Goal: Download file/media

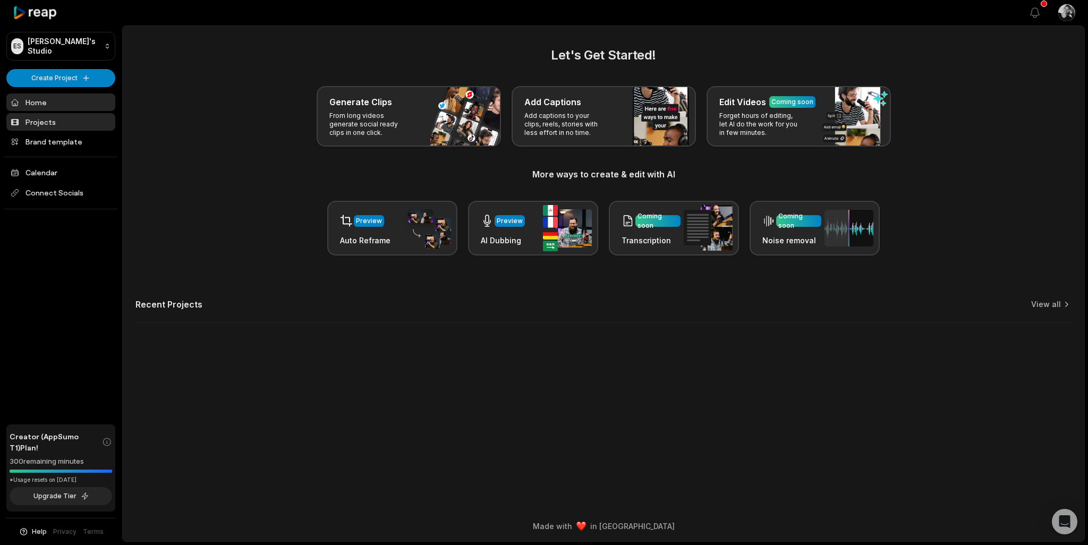
click at [39, 122] on link "Projects" at bounding box center [60, 122] width 109 height 18
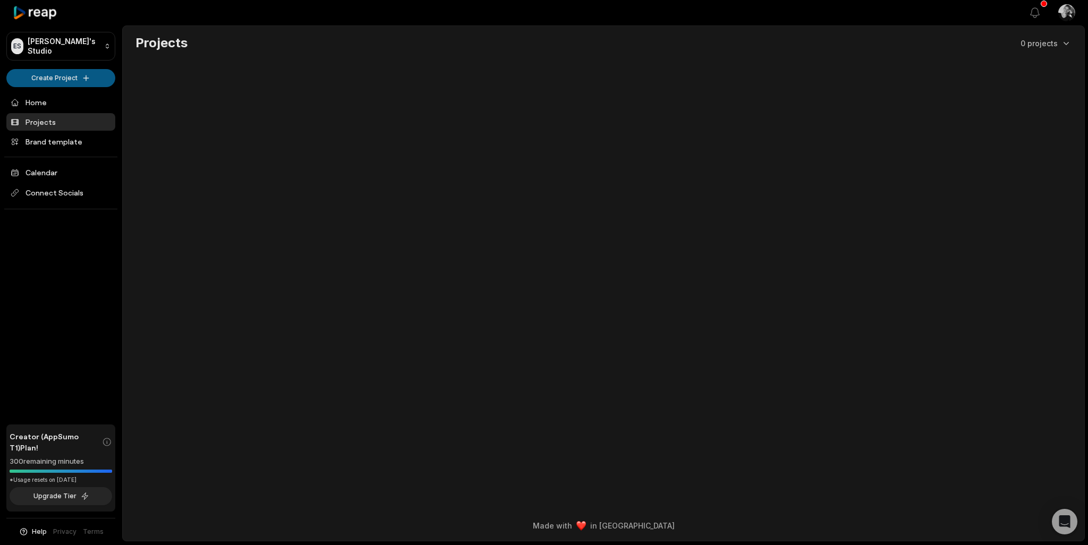
click at [50, 75] on html "ES Evelin's Studio Create Project Home Projects Brand template Calendar Connect…" at bounding box center [544, 272] width 1088 height 545
click at [56, 97] on link "Create Clips" at bounding box center [61, 100] width 104 height 18
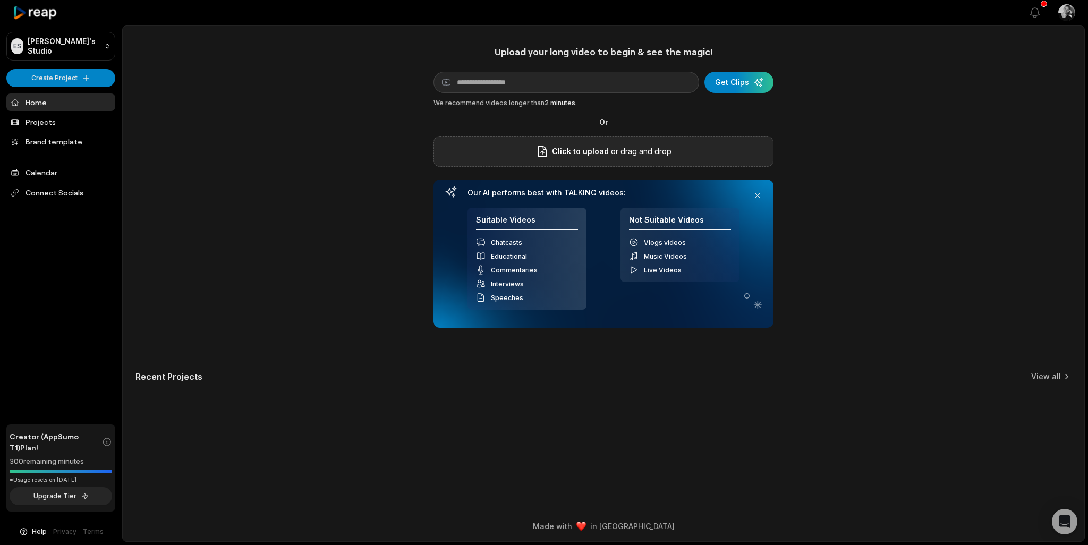
click at [597, 150] on span "Click to upload" at bounding box center [580, 151] width 57 height 13
click at [0, 0] on input "Click to upload" at bounding box center [0, 0] width 0 height 0
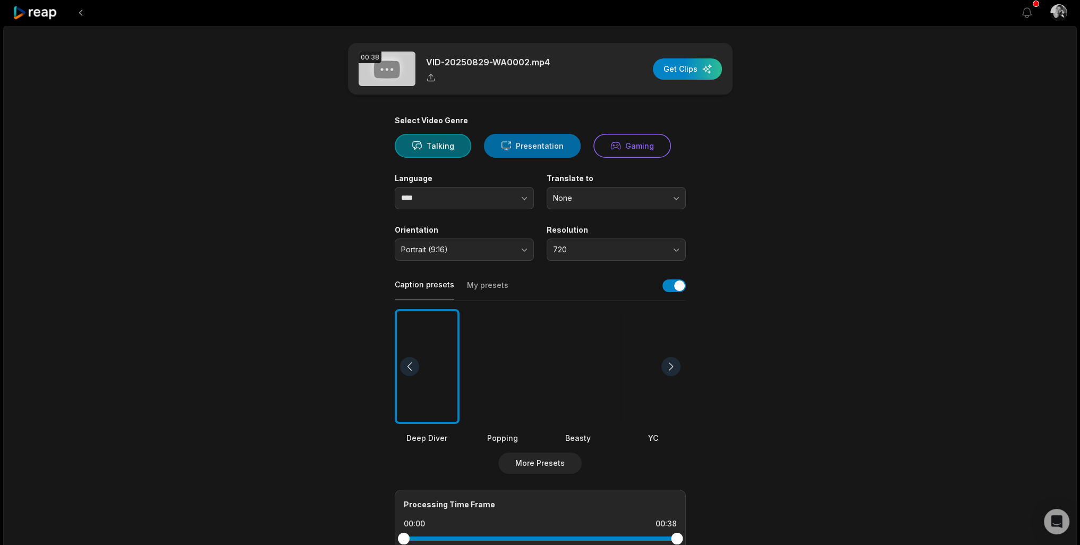
click at [508, 142] on icon at bounding box center [505, 146] width 9 height 8
click at [523, 201] on icon "button" at bounding box center [524, 198] width 11 height 11
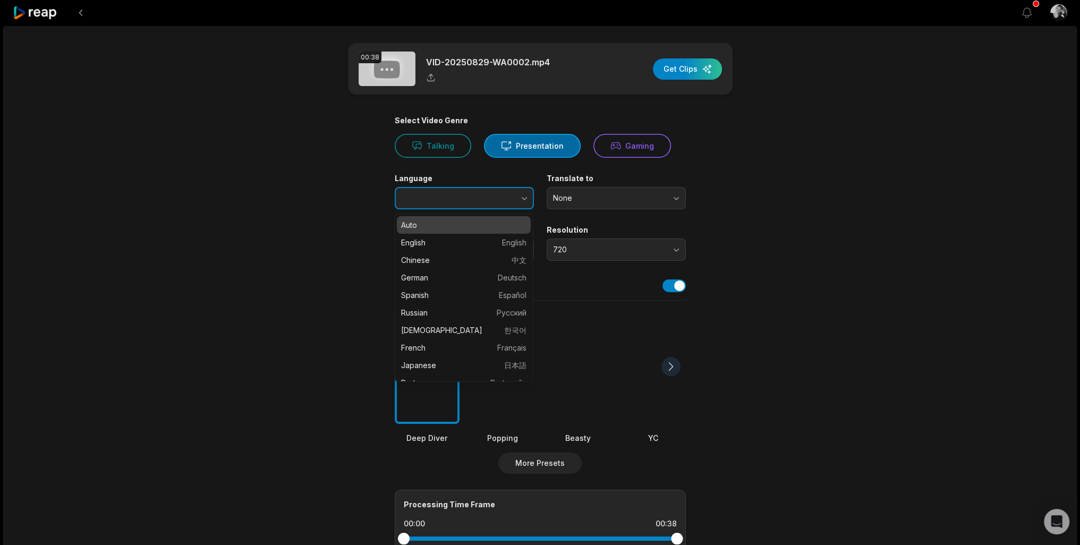
type input "****"
click at [523, 201] on icon "button" at bounding box center [524, 198] width 11 height 11
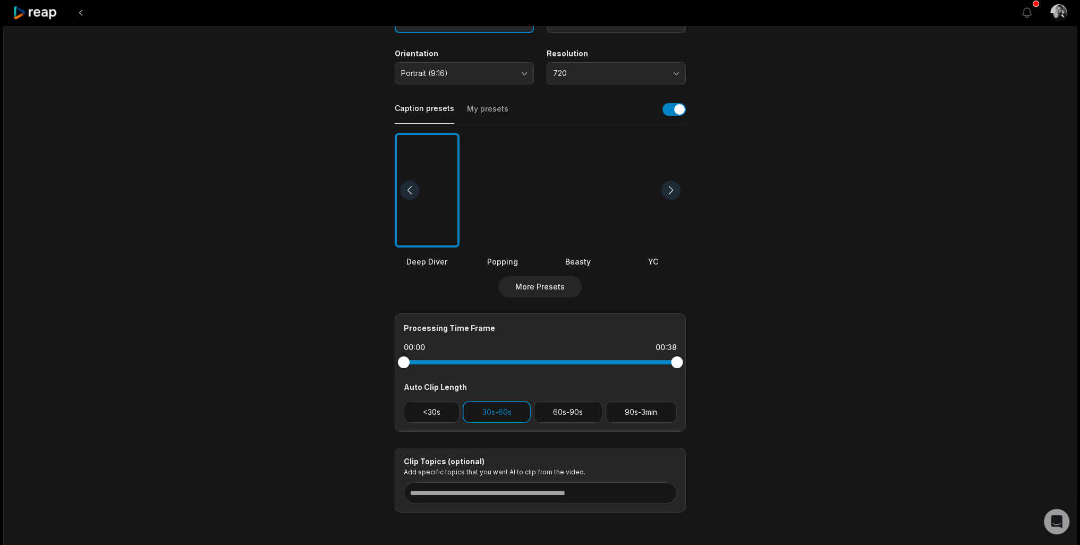
scroll to position [177, 0]
click at [440, 408] on button "<30s" at bounding box center [432, 411] width 56 height 22
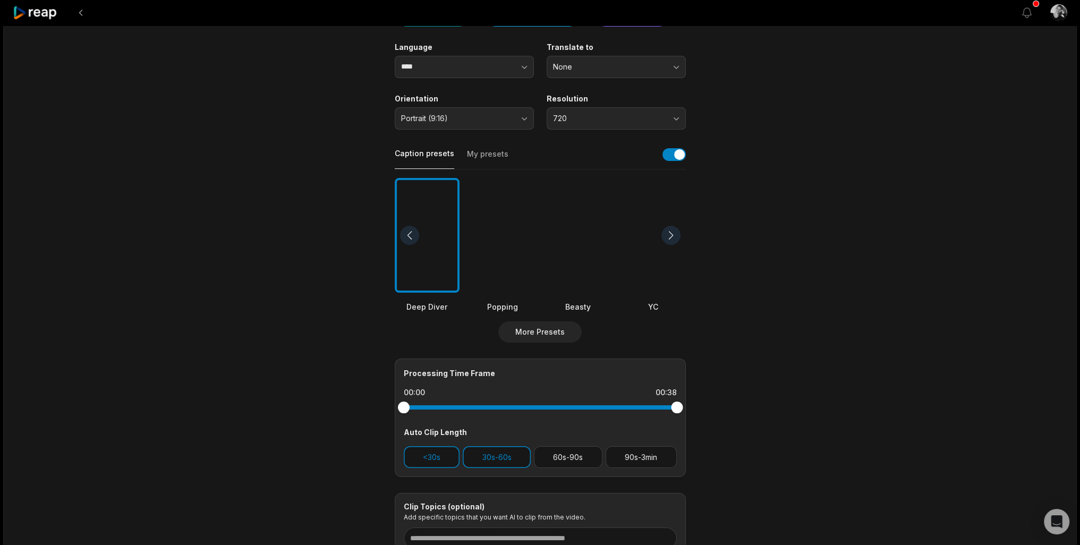
scroll to position [149, 0]
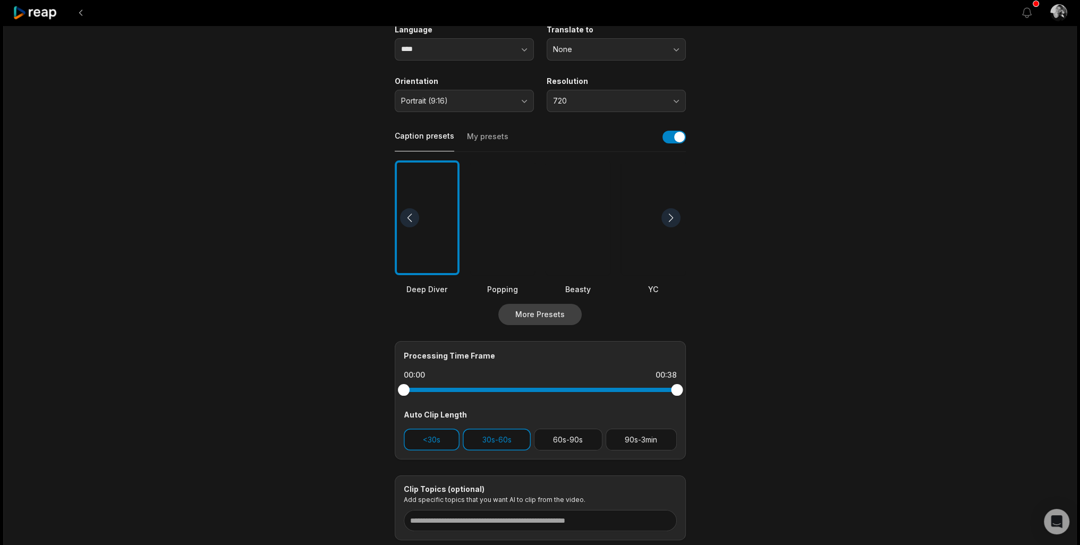
click at [544, 317] on button "More Presets" at bounding box center [539, 314] width 83 height 21
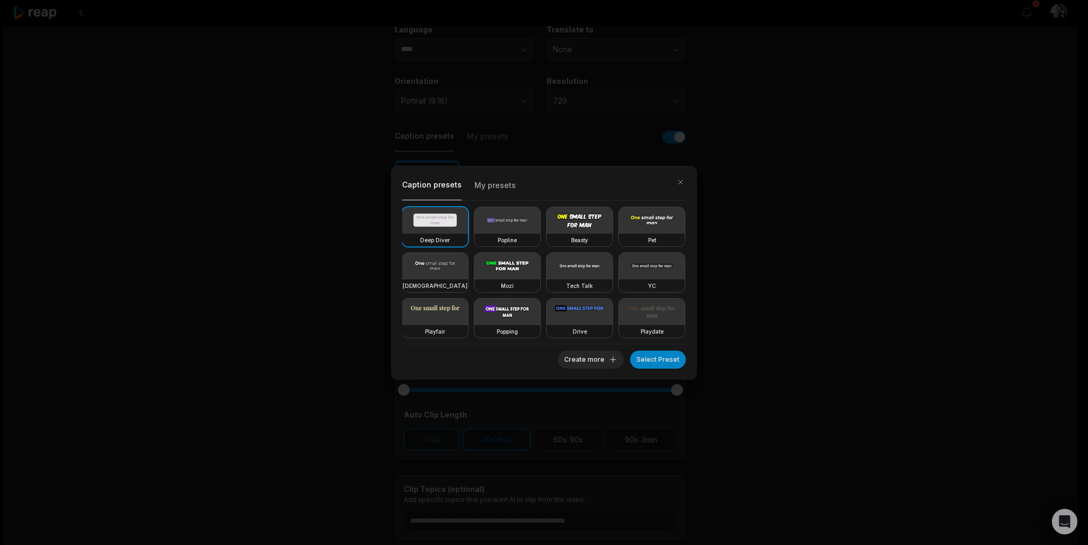
click at [540, 261] on video at bounding box center [507, 266] width 66 height 27
click at [655, 360] on button "Select Preset" at bounding box center [658, 360] width 56 height 18
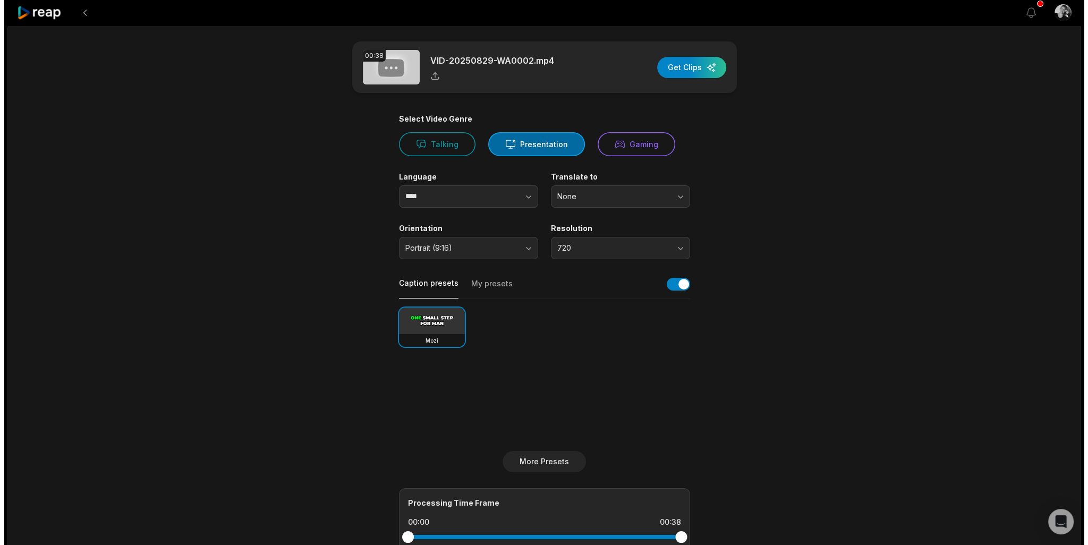
scroll to position [0, 0]
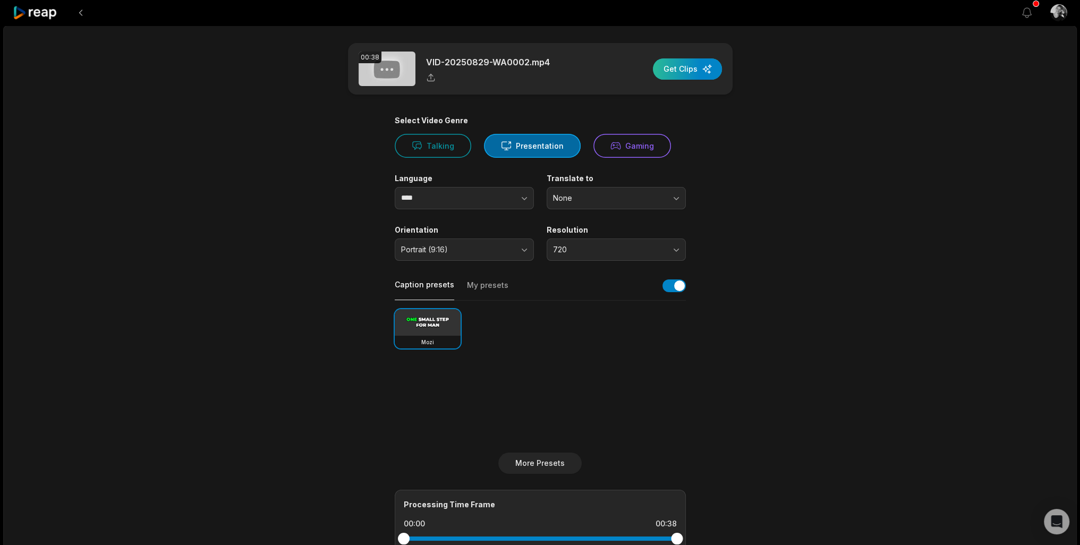
click at [686, 68] on div "button" at bounding box center [687, 68] width 69 height 21
click at [635, 28] on icon "button" at bounding box center [635, 26] width 5 height 5
click at [116, 130] on div "00:38 VID-20250829-WA0002.mp4 Get Clips Select Video Genre Talking Presentation…" at bounding box center [539, 393] width 1073 height 737
click at [81, 11] on button at bounding box center [80, 12] width 19 height 19
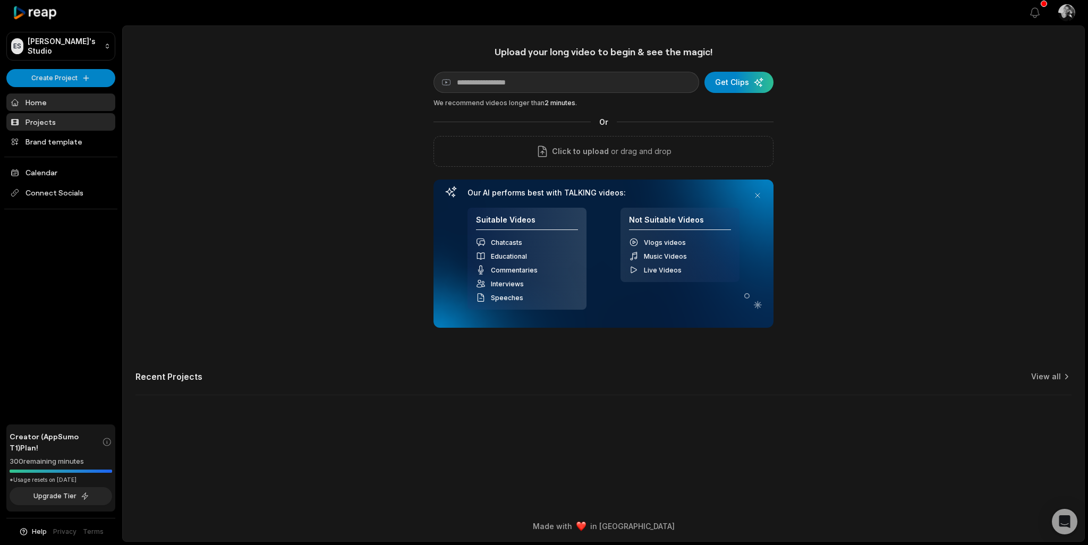
click at [46, 122] on link "Projects" at bounding box center [60, 122] width 109 height 18
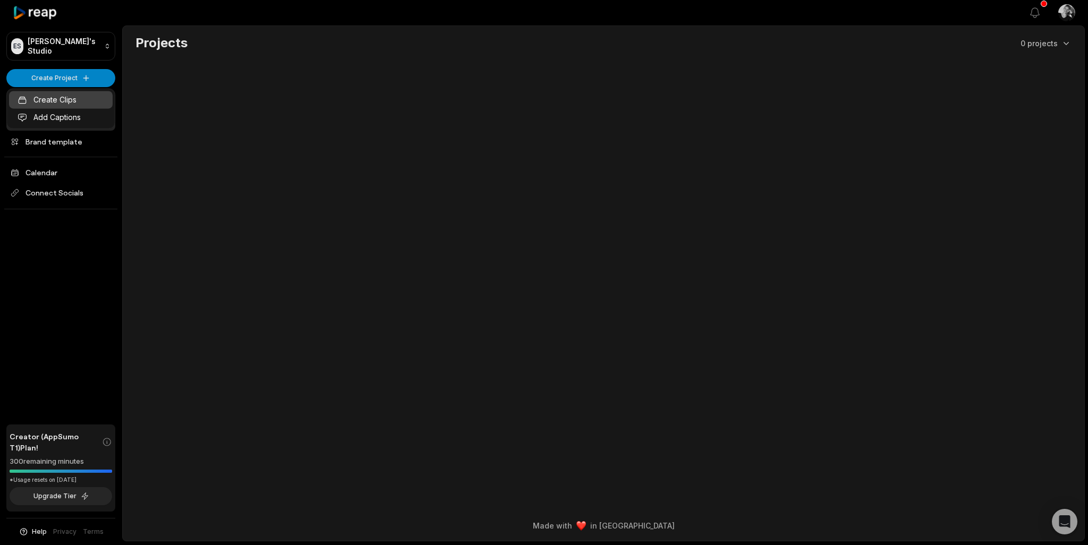
click at [60, 98] on link "Create Clips" at bounding box center [61, 100] width 104 height 18
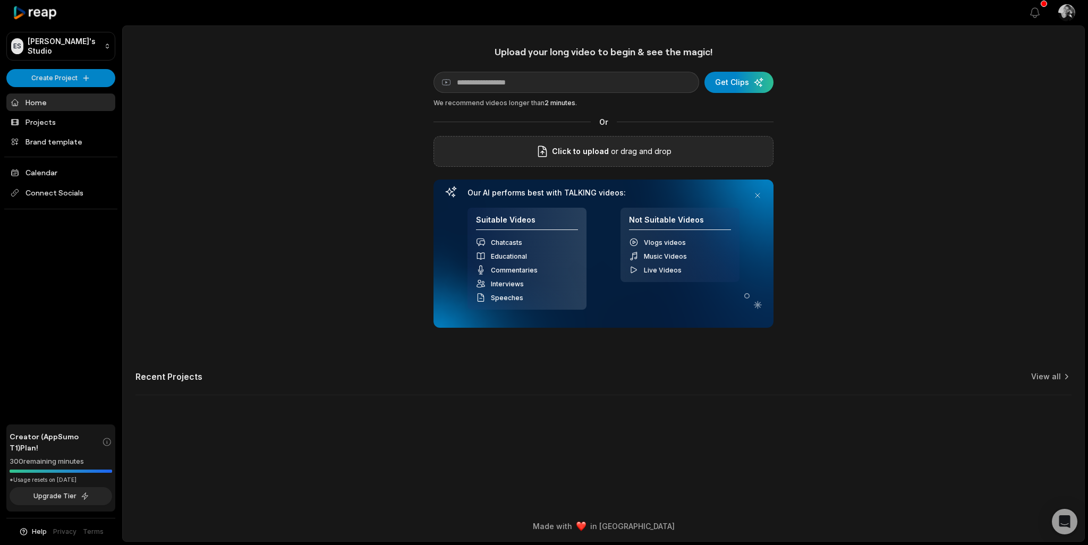
click at [599, 149] on span "Click to upload" at bounding box center [580, 151] width 57 height 13
click at [0, 0] on input "Click to upload" at bounding box center [0, 0] width 0 height 0
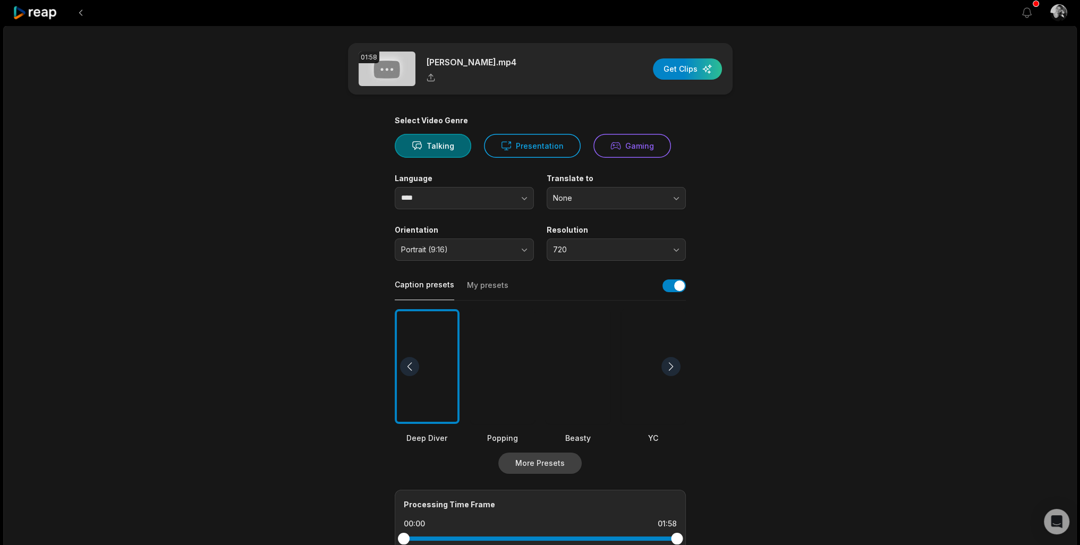
click at [552, 465] on button "More Presets" at bounding box center [539, 463] width 83 height 21
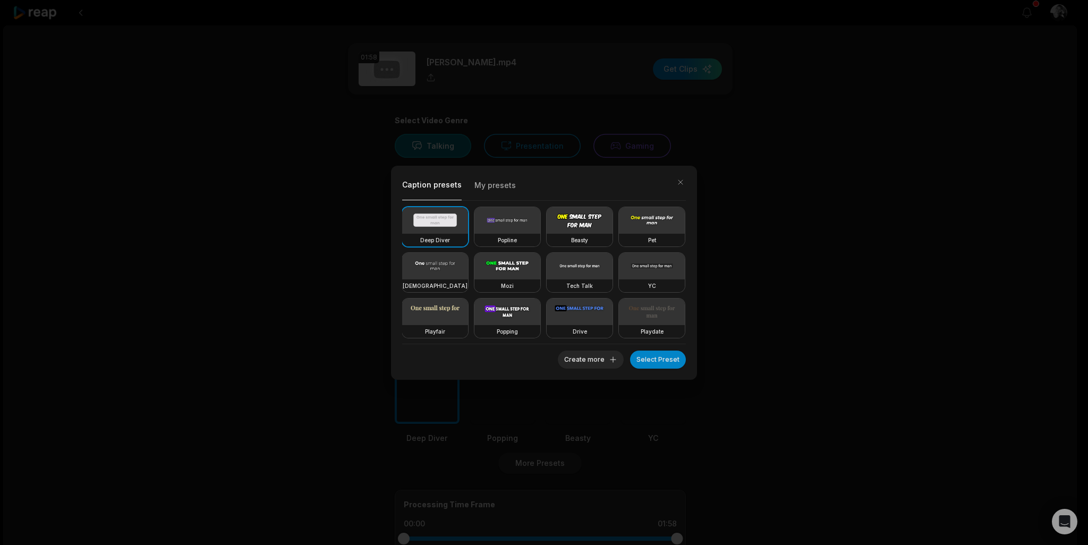
click at [519, 220] on video at bounding box center [507, 220] width 66 height 27
click at [660, 360] on button "Select Preset" at bounding box center [658, 360] width 56 height 18
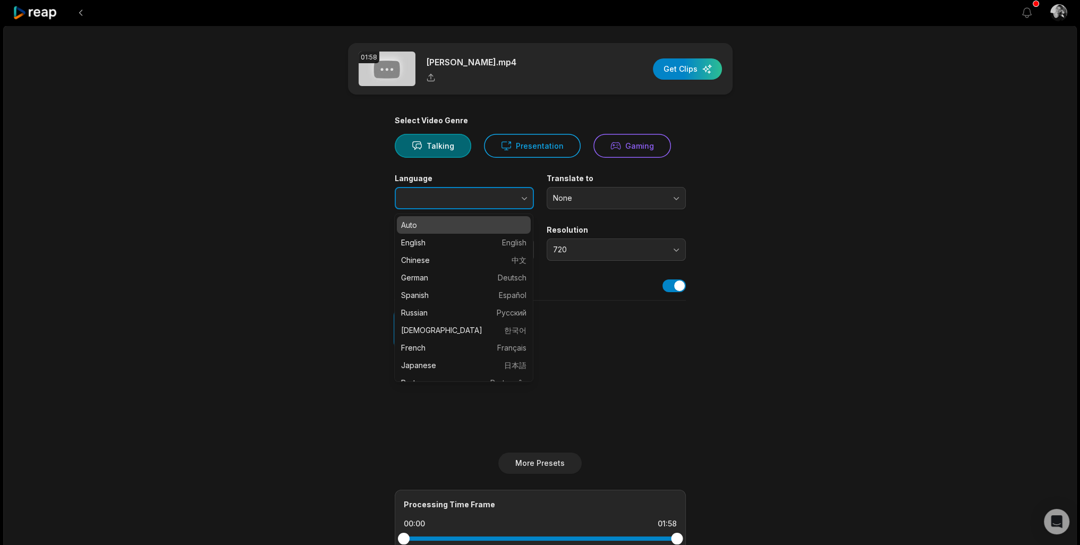
click at [516, 199] on button "button" at bounding box center [503, 198] width 61 height 22
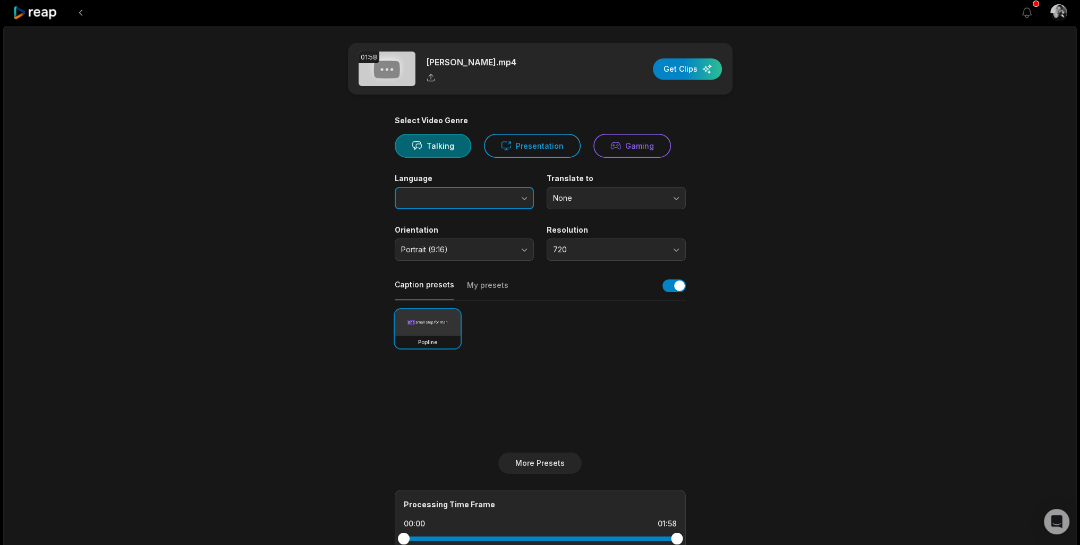
type input "********"
click at [751, 215] on main "01:58 [PERSON_NAME].mp4 Get Clips Select Video Genre Talking Presentation Gamin…" at bounding box center [540, 366] width 514 height 646
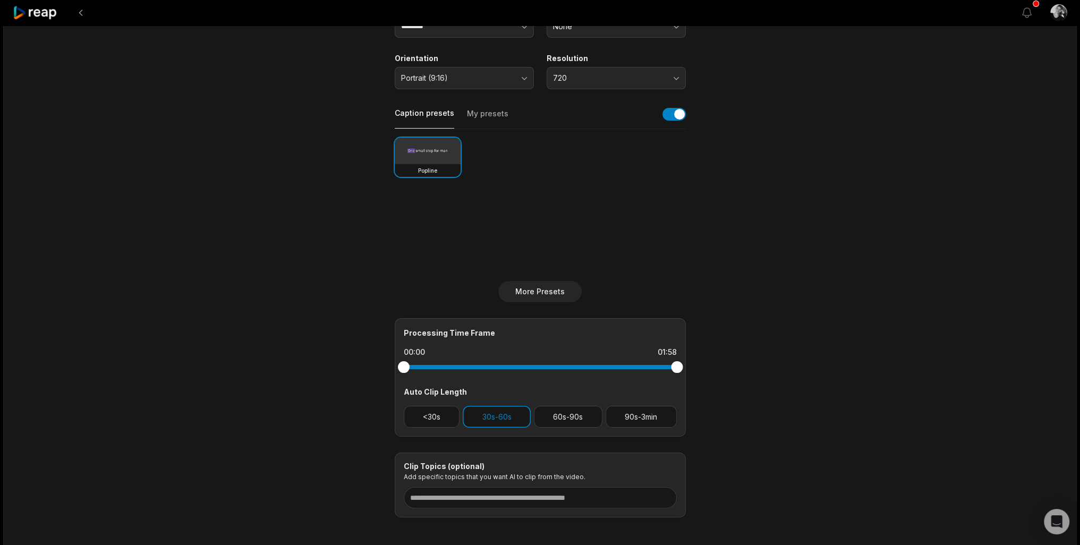
scroll to position [166, 0]
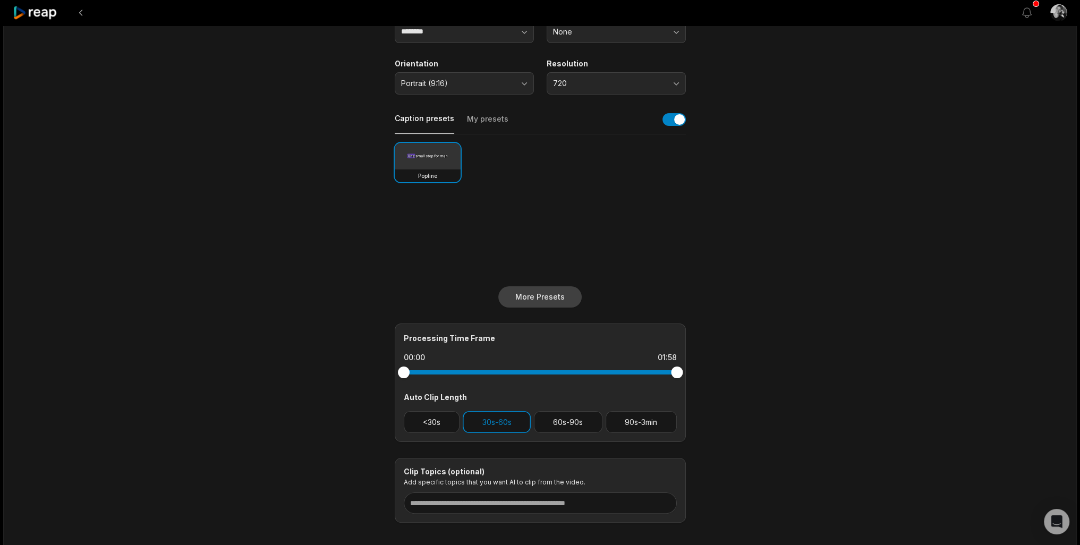
click at [541, 293] on button "More Presets" at bounding box center [539, 296] width 83 height 21
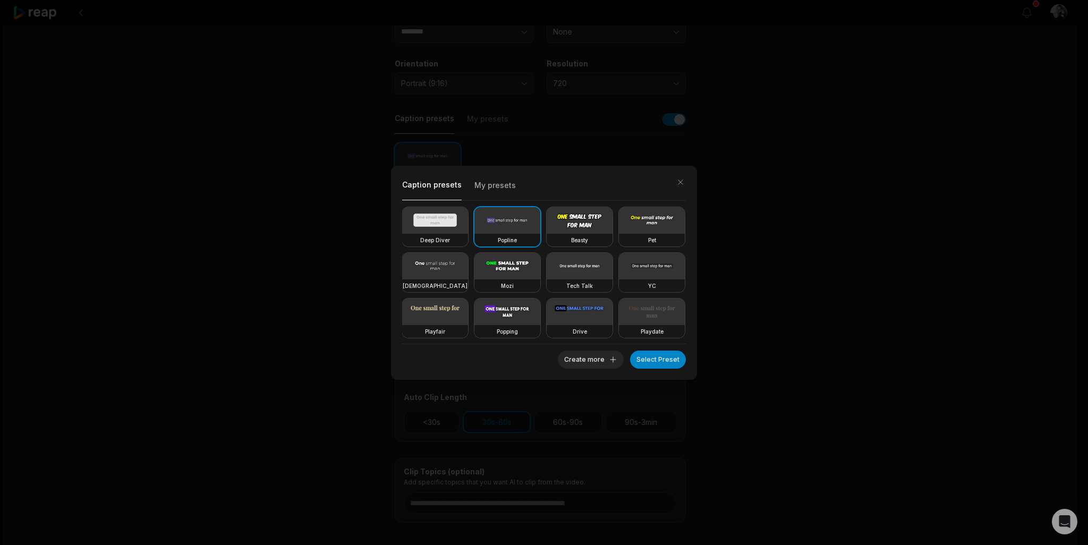
click at [809, 346] on div "Caption presets My presets Deep Diver Popline Beasty Pet Zen Mozi Tech Talk YC …" at bounding box center [544, 272] width 1088 height 545
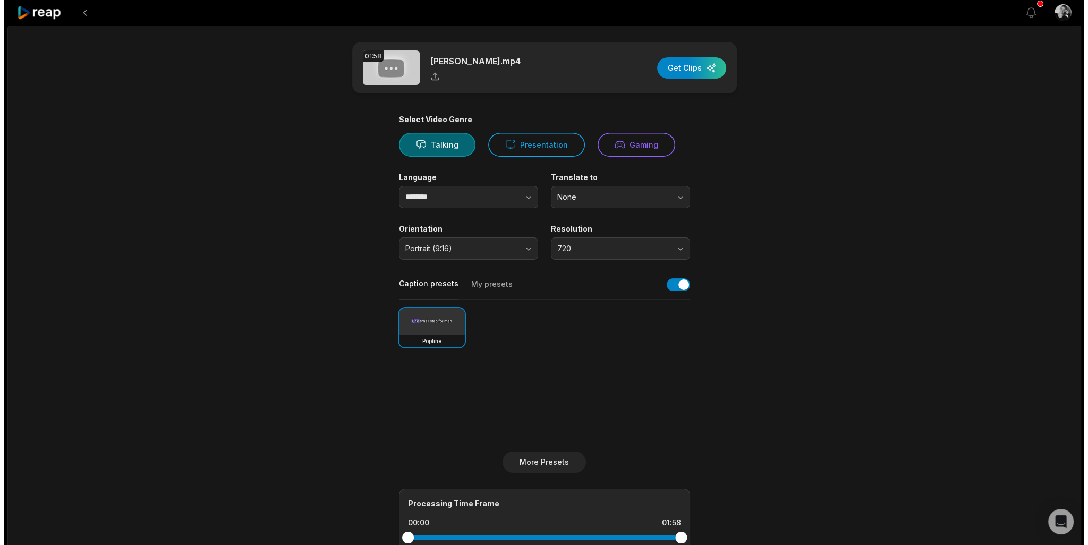
scroll to position [0, 0]
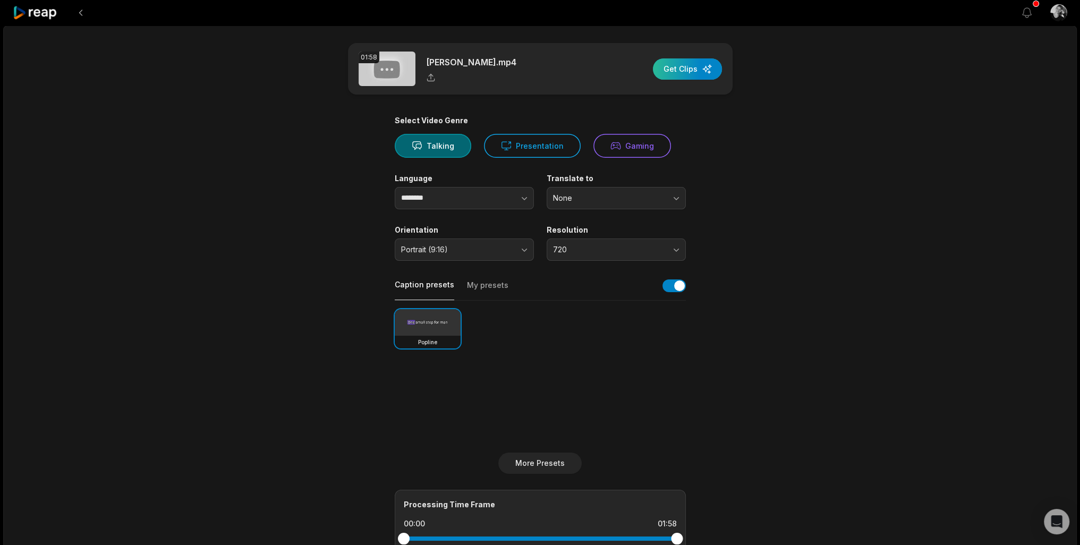
click at [688, 69] on div "button" at bounding box center [687, 68] width 69 height 21
click at [795, 184] on main "01:58 Mina.mp4 Get Clips Select Video Genre Talking Presentation Gaming Languag…" at bounding box center [540, 366] width 514 height 646
click at [670, 73] on div "button" at bounding box center [687, 68] width 69 height 21
drag, startPoint x: 634, startPoint y: 24, endPoint x: 625, endPoint y: 21, distance: 9.6
click at [633, 24] on icon "button" at bounding box center [635, 26] width 11 height 11
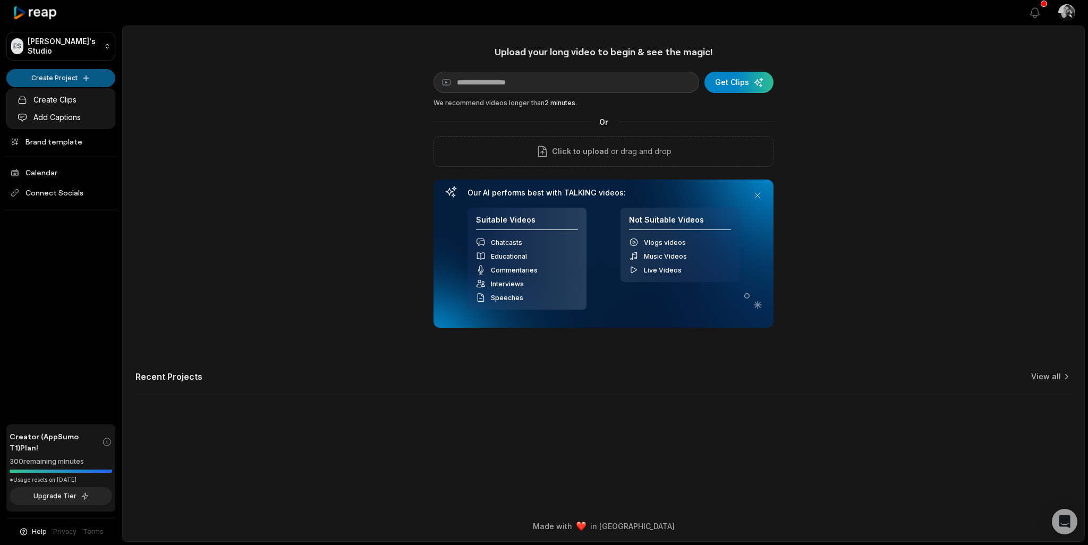
click at [64, 75] on html "ES Evelin's Studio Create Project Home Projects Brand template Calendar Connect…" at bounding box center [544, 272] width 1088 height 545
click at [63, 99] on link "Create Clips" at bounding box center [61, 100] width 104 height 18
click at [596, 76] on input at bounding box center [566, 82] width 266 height 21
paste input "**********"
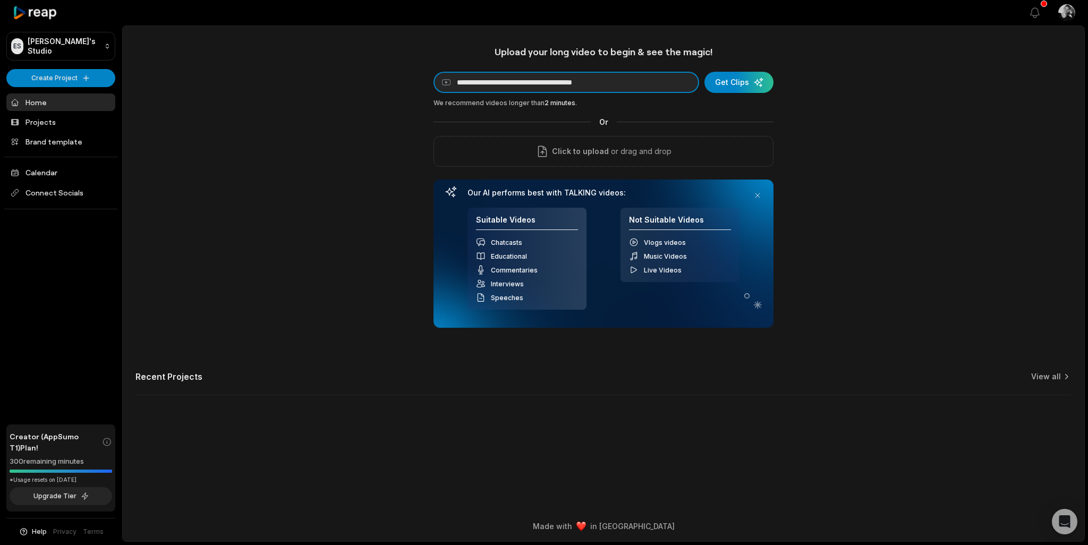
type input "**********"
click at [824, 115] on div "**********" at bounding box center [603, 227] width 961 height 362
click at [738, 84] on div "submit" at bounding box center [738, 82] width 69 height 21
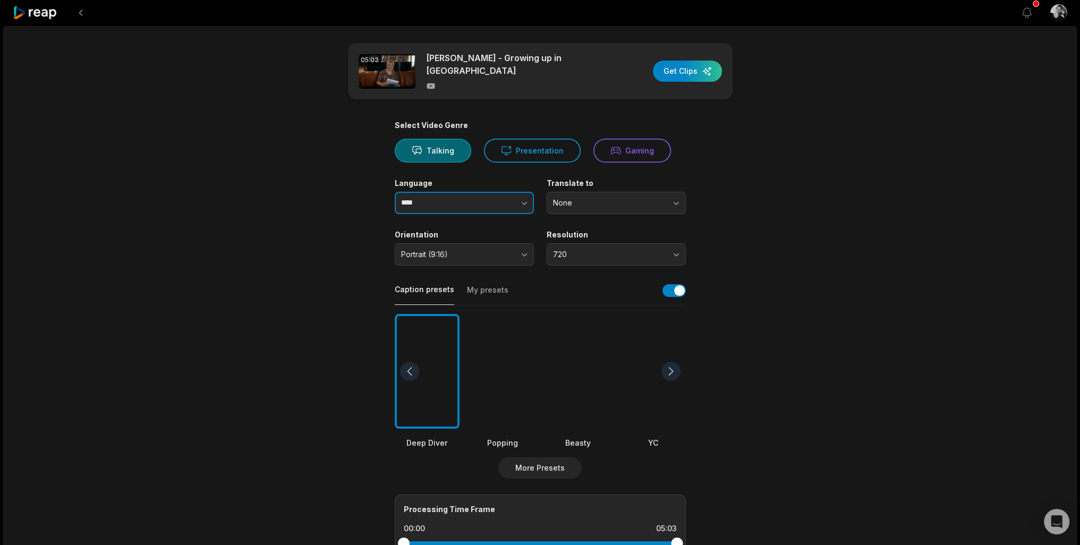
click at [525, 202] on icon "button" at bounding box center [524, 203] width 11 height 11
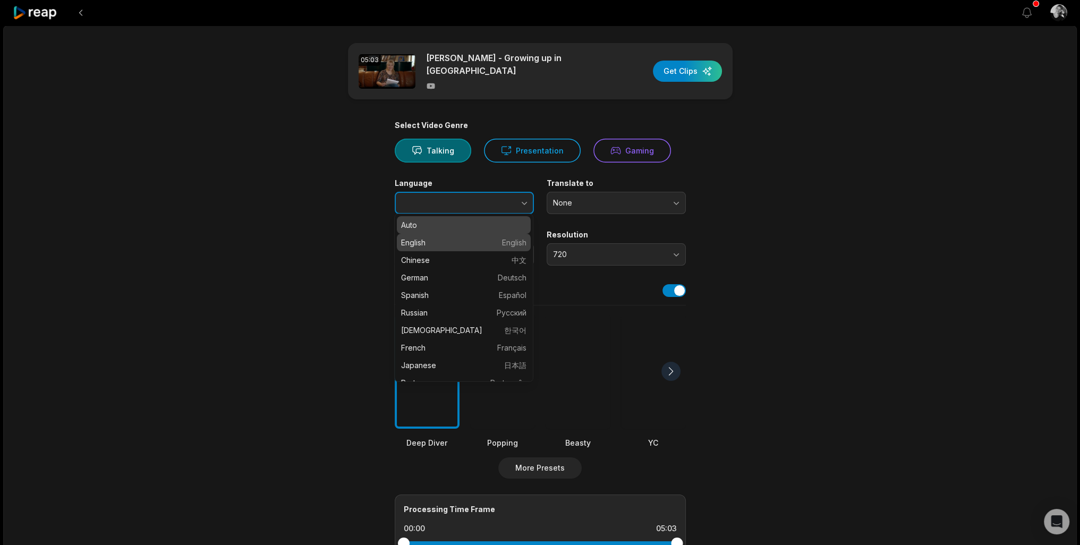
type input "*******"
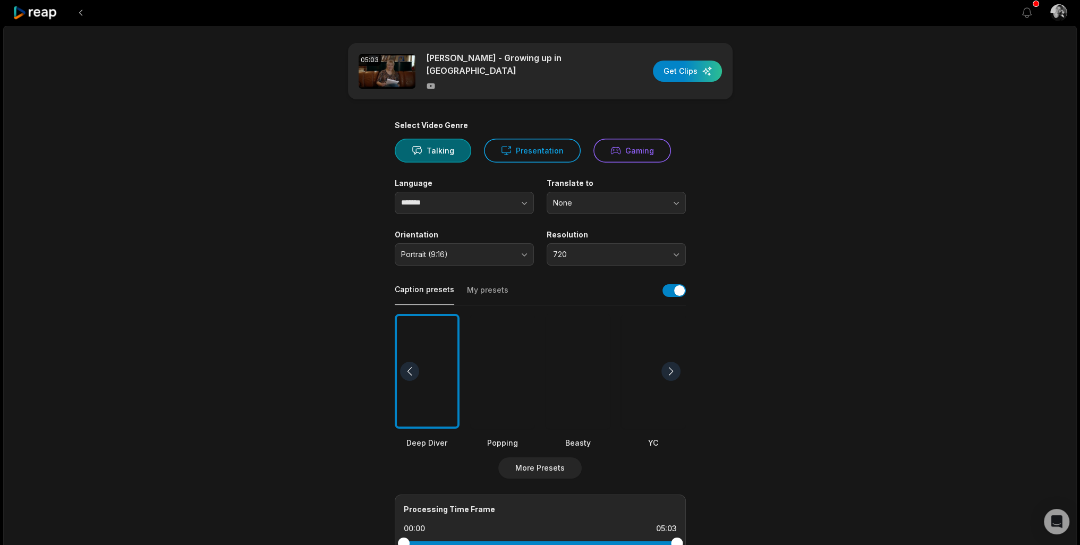
click at [782, 237] on main "05:03 [PERSON_NAME] - Growing up in [GEOGRAPHIC_DATA] Get Clips Select Video Ge…" at bounding box center [540, 368] width 514 height 651
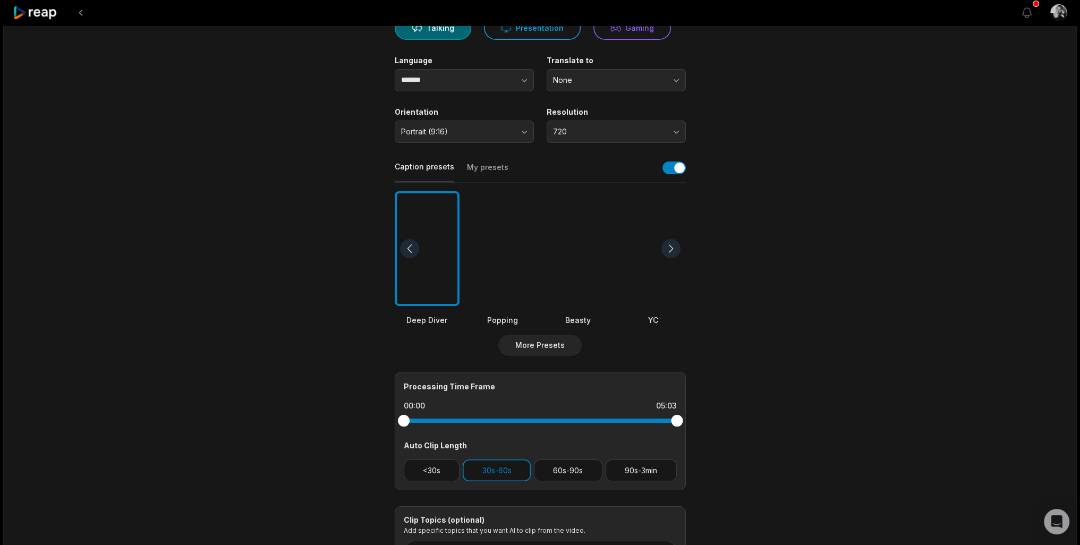
scroll to position [124, 0]
click at [494, 244] on div at bounding box center [502, 247] width 65 height 115
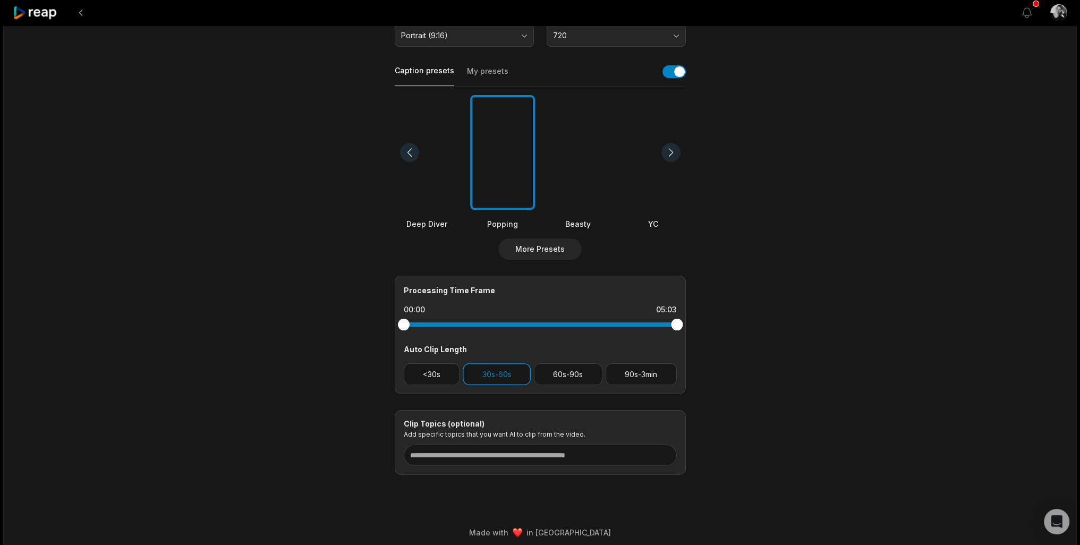
scroll to position [219, 0]
click at [430, 363] on button "<30s" at bounding box center [432, 374] width 56 height 22
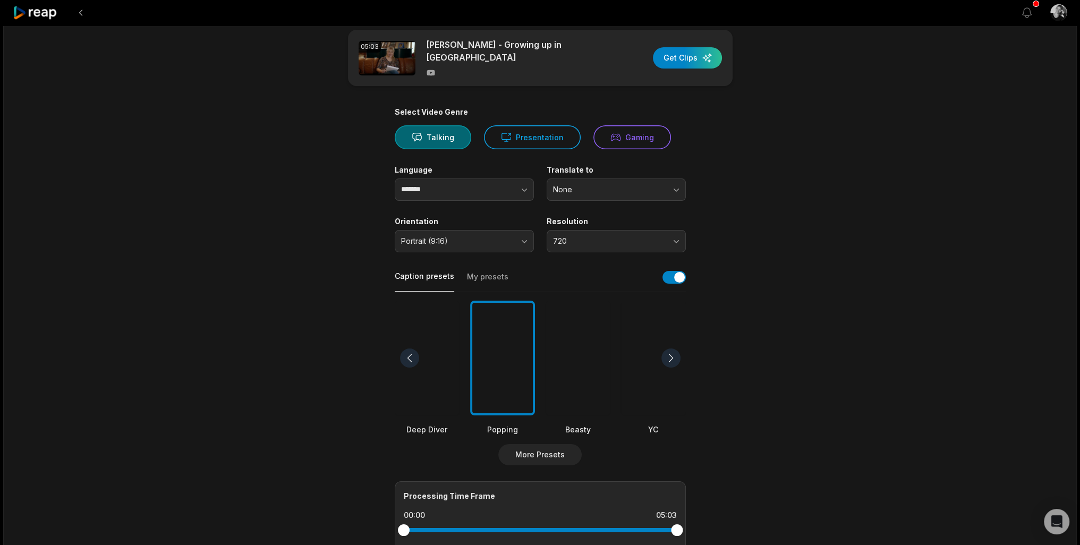
scroll to position [0, 0]
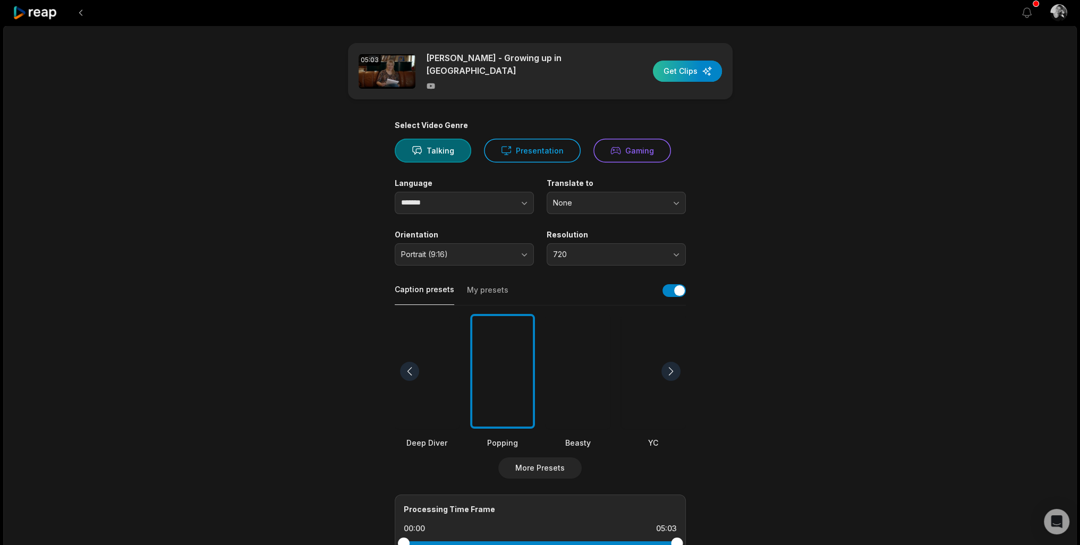
click at [680, 69] on div "button" at bounding box center [687, 71] width 69 height 21
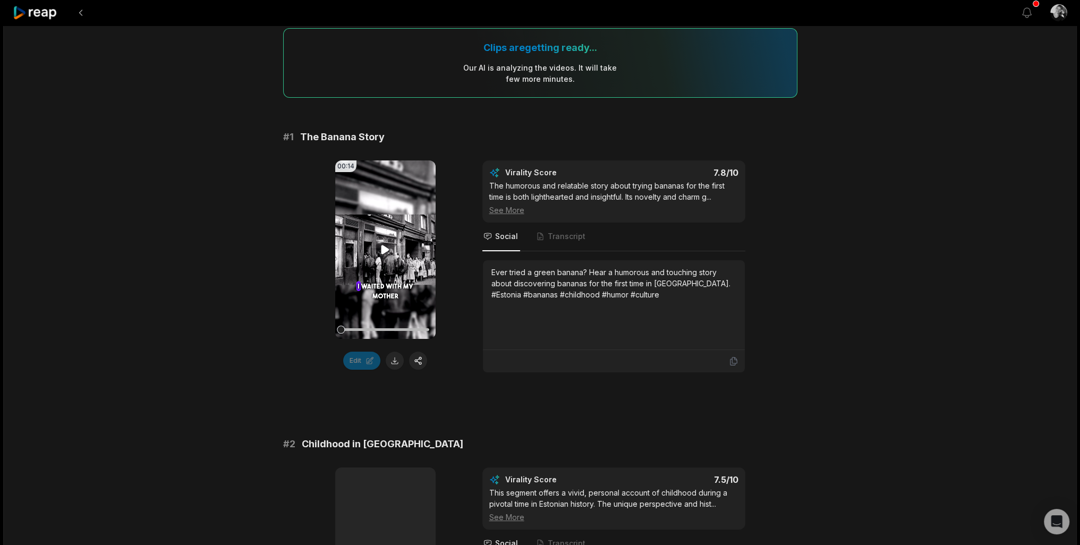
scroll to position [106, 0]
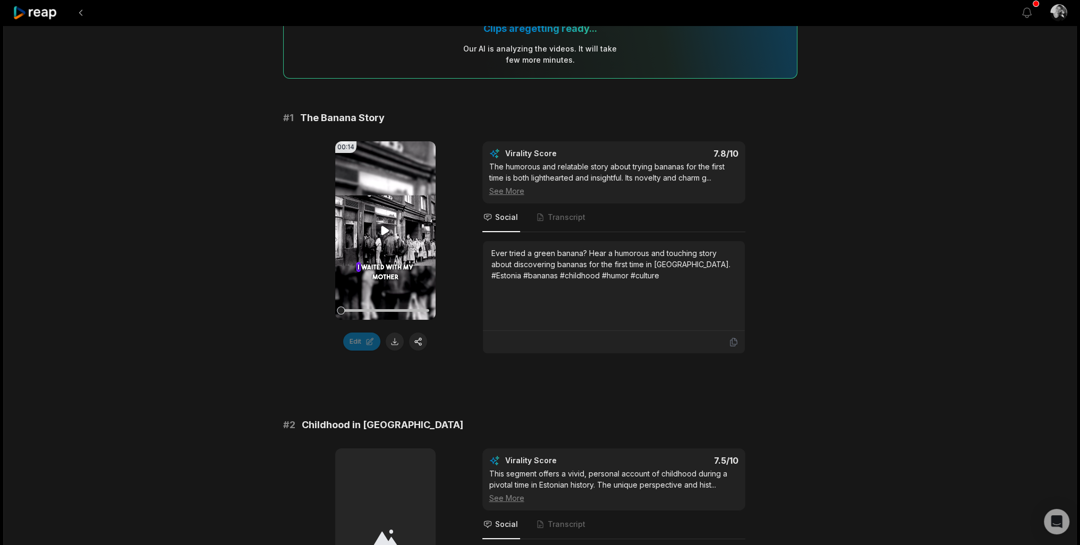
click at [383, 226] on icon at bounding box center [385, 230] width 8 height 9
click at [387, 227] on icon at bounding box center [385, 230] width 4 height 7
click at [355, 306] on div at bounding box center [355, 310] width 8 height 8
drag, startPoint x: 356, startPoint y: 307, endPoint x: 345, endPoint y: 309, distance: 11.8
click at [345, 309] on div at bounding box center [347, 310] width 8 height 8
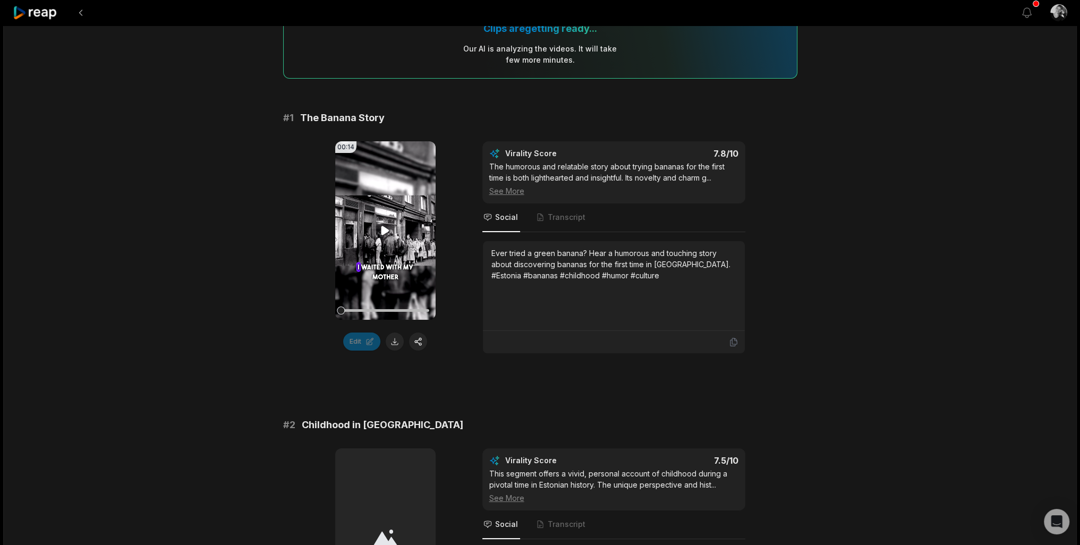
drag, startPoint x: 348, startPoint y: 306, endPoint x: 338, endPoint y: 309, distance: 10.3
click at [338, 309] on div "00:14 Your browser does not support mp4 format." at bounding box center [385, 230] width 100 height 178
click at [383, 226] on icon at bounding box center [385, 230] width 8 height 9
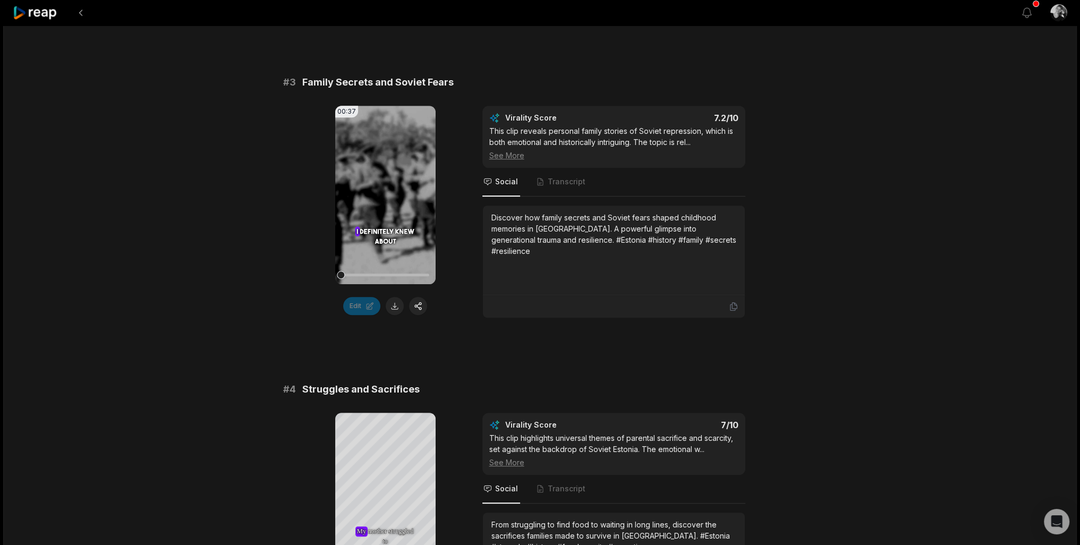
scroll to position [761, 0]
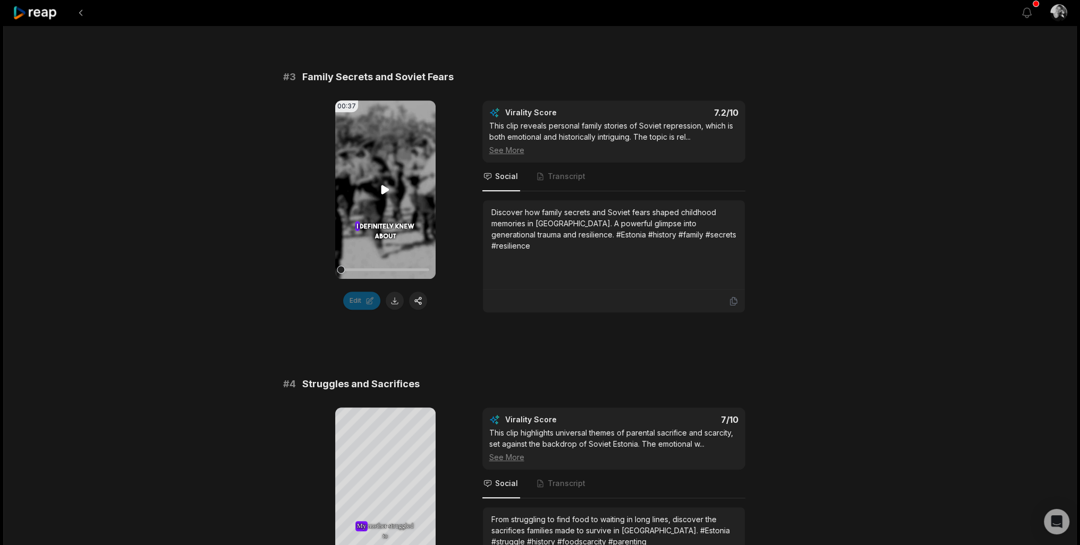
click at [382, 185] on icon at bounding box center [385, 189] width 8 height 9
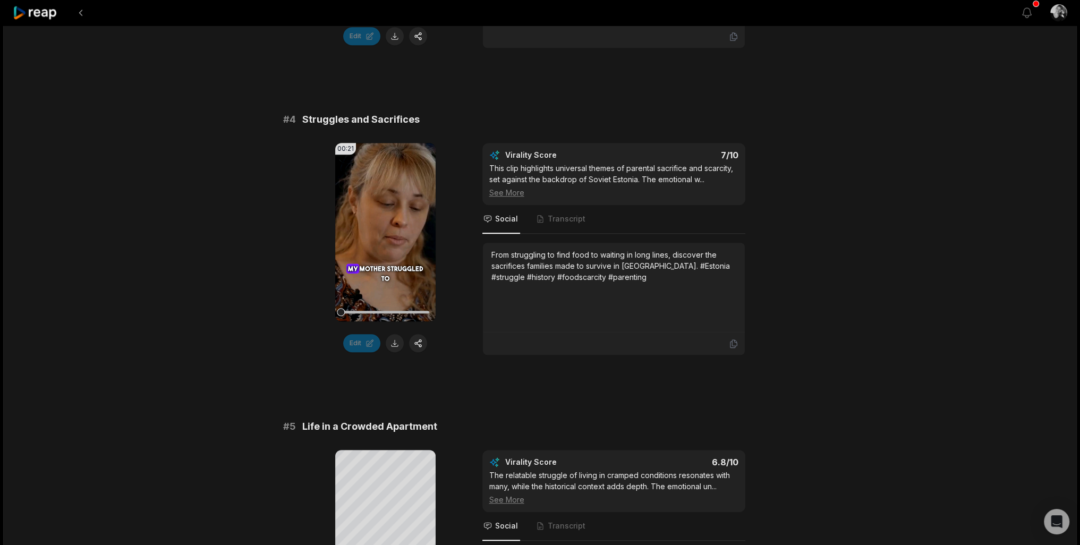
scroll to position [1044, 0]
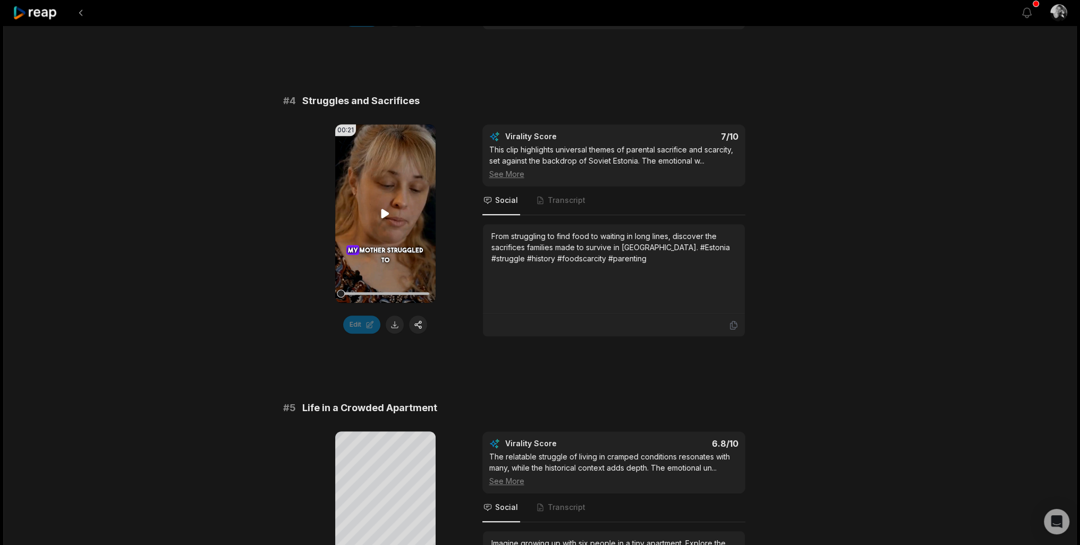
click at [384, 209] on icon at bounding box center [385, 213] width 8 height 9
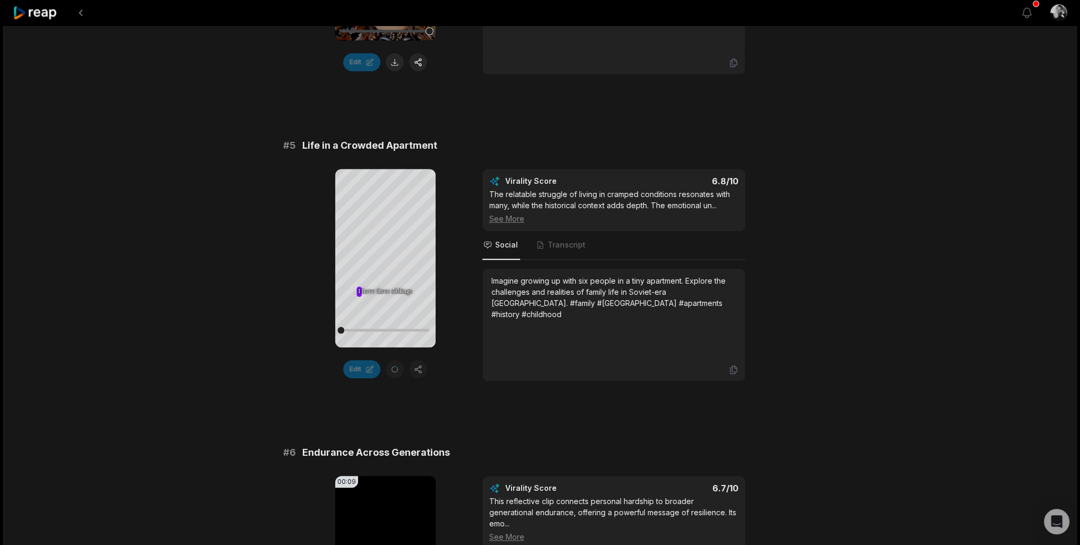
scroll to position [1310, 0]
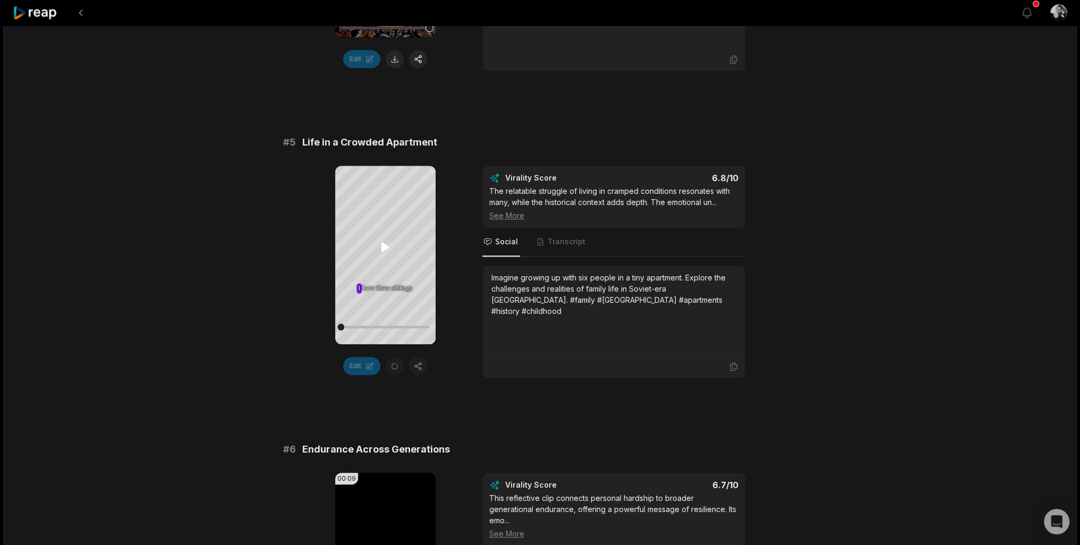
click at [384, 244] on icon at bounding box center [385, 247] width 8 height 9
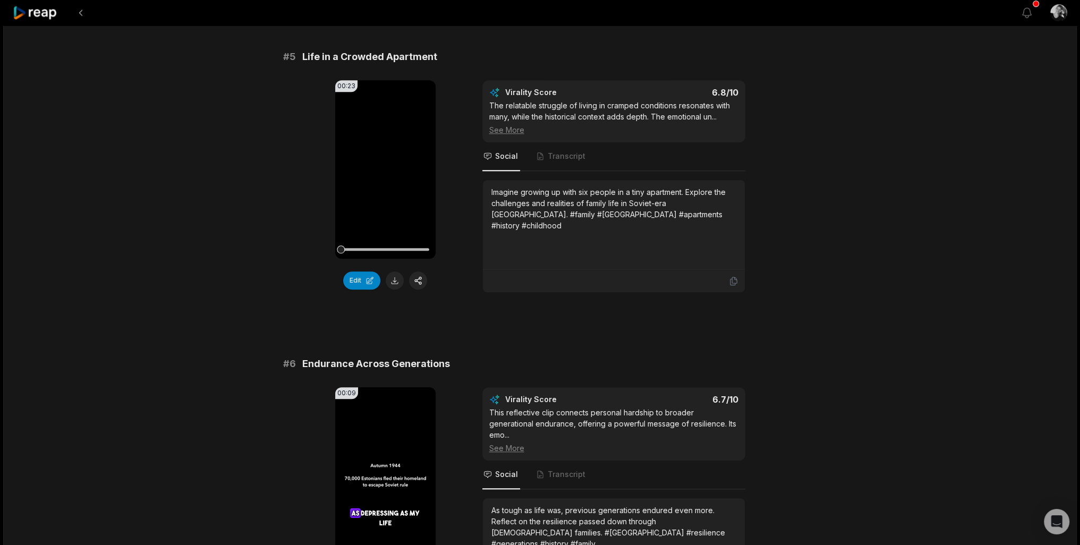
scroll to position [1224, 0]
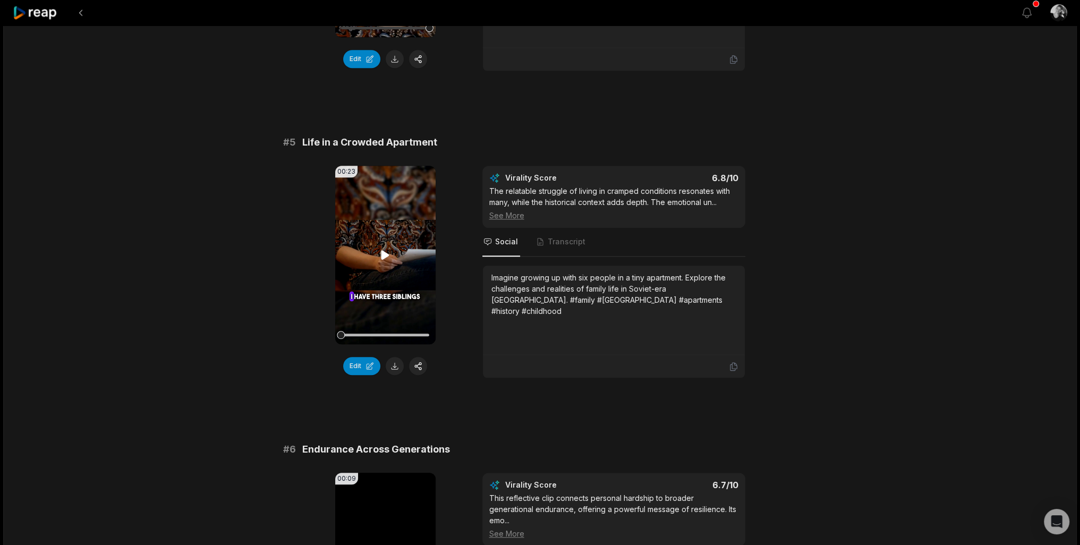
click at [383, 250] on icon at bounding box center [385, 254] width 8 height 9
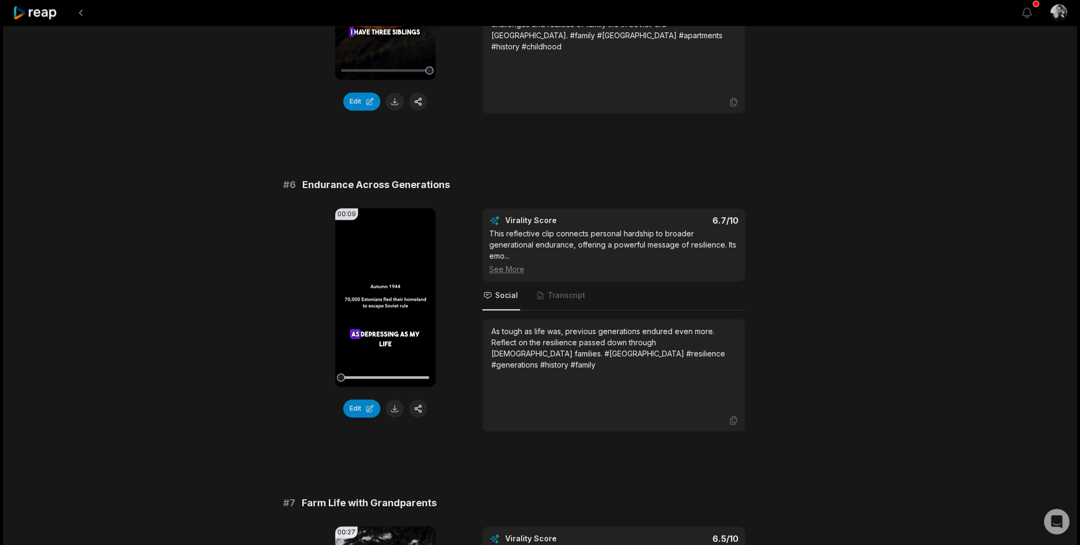
scroll to position [1490, 0]
click at [382, 292] on icon at bounding box center [385, 296] width 8 height 9
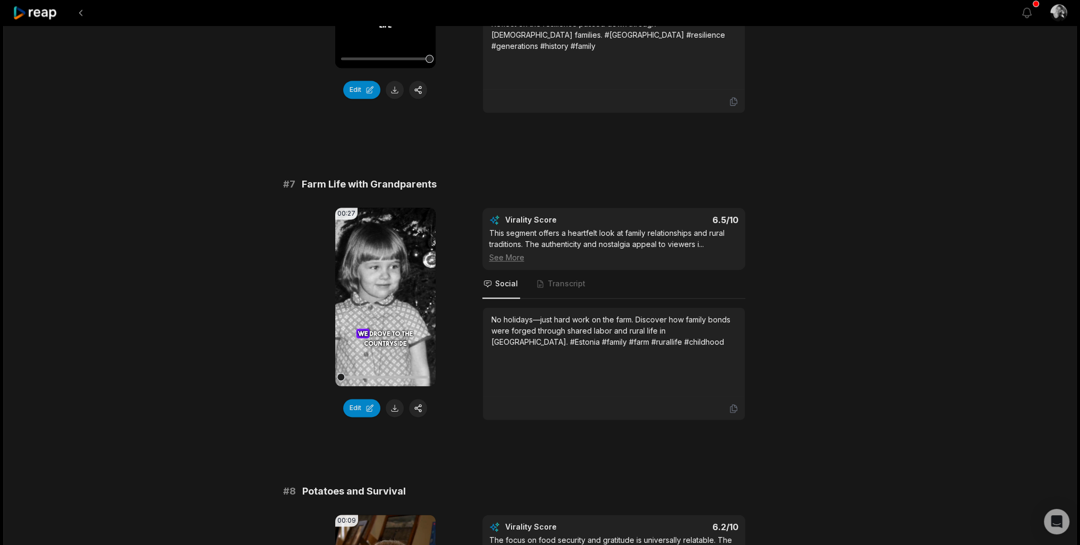
scroll to position [1809, 0]
click at [383, 291] on icon at bounding box center [385, 295] width 8 height 9
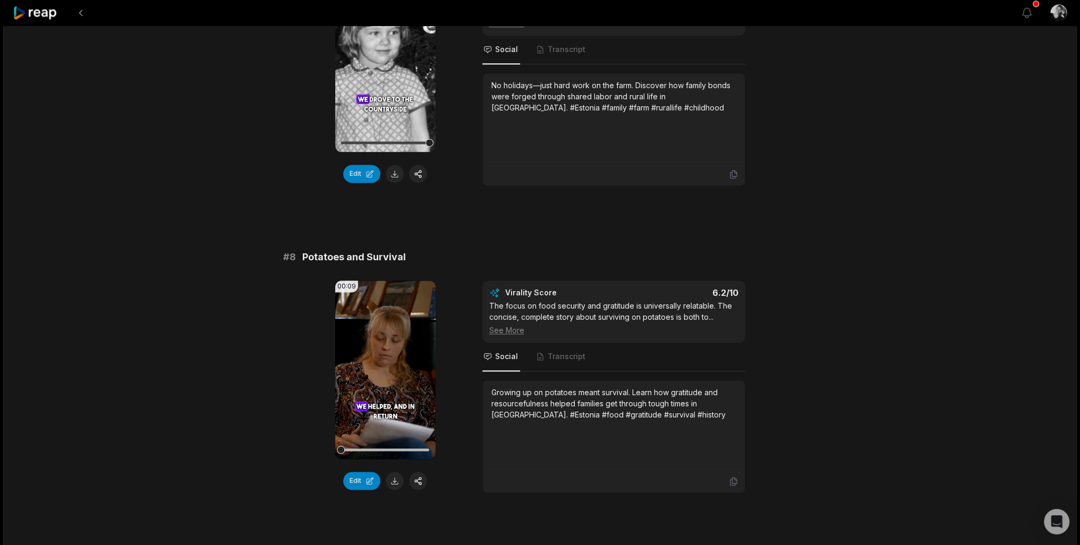
scroll to position [2048, 0]
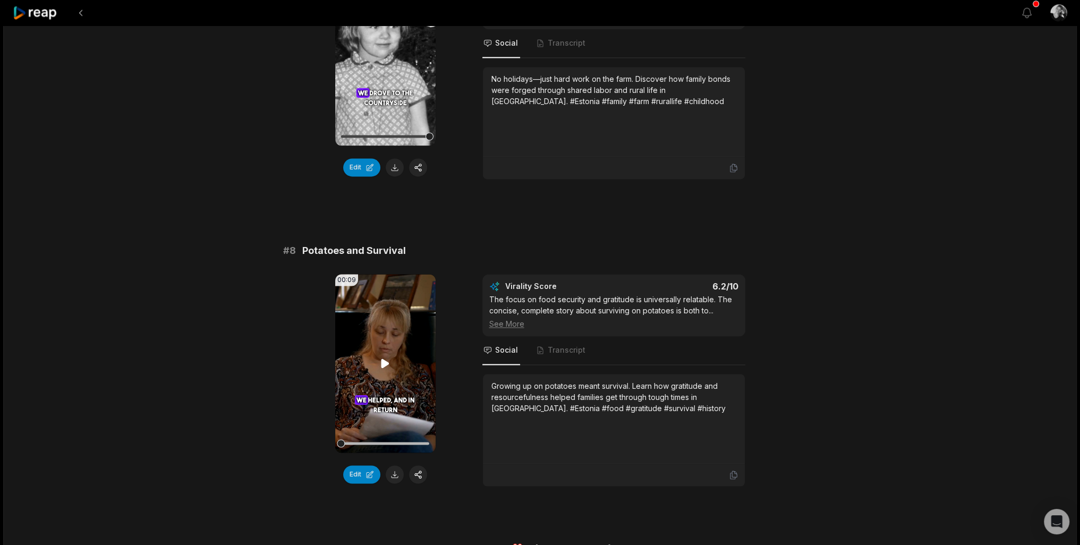
click at [382, 359] on icon at bounding box center [385, 363] width 8 height 9
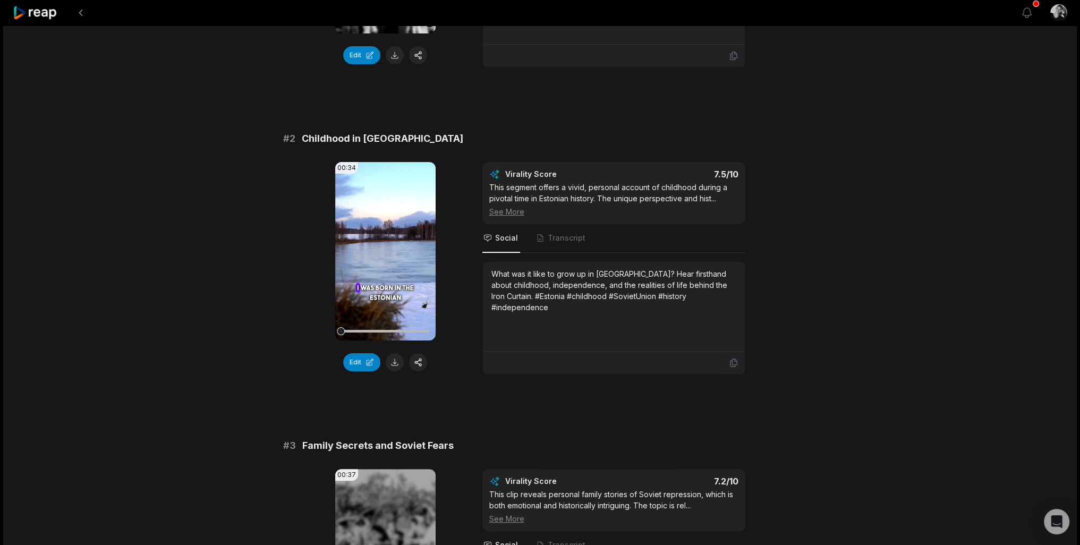
scroll to position [295, 0]
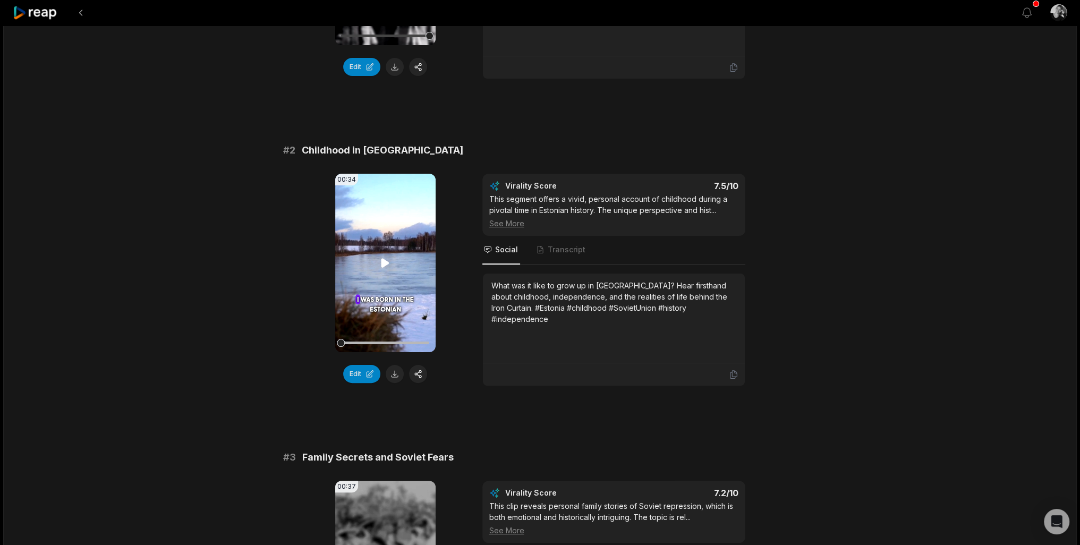
click at [385, 258] on icon at bounding box center [385, 262] width 8 height 9
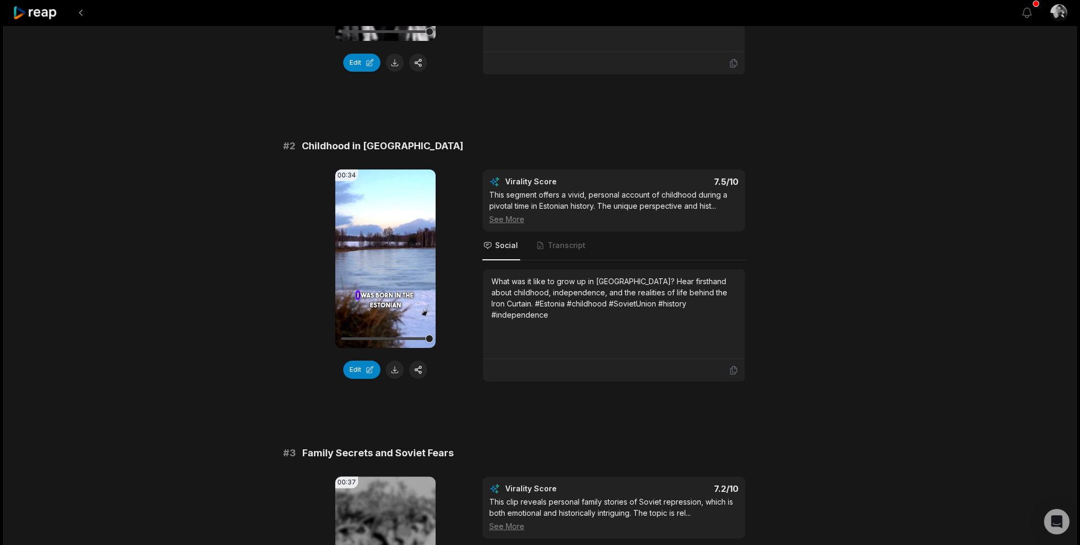
scroll to position [301, 0]
click at [383, 253] on icon at bounding box center [385, 257] width 8 height 9
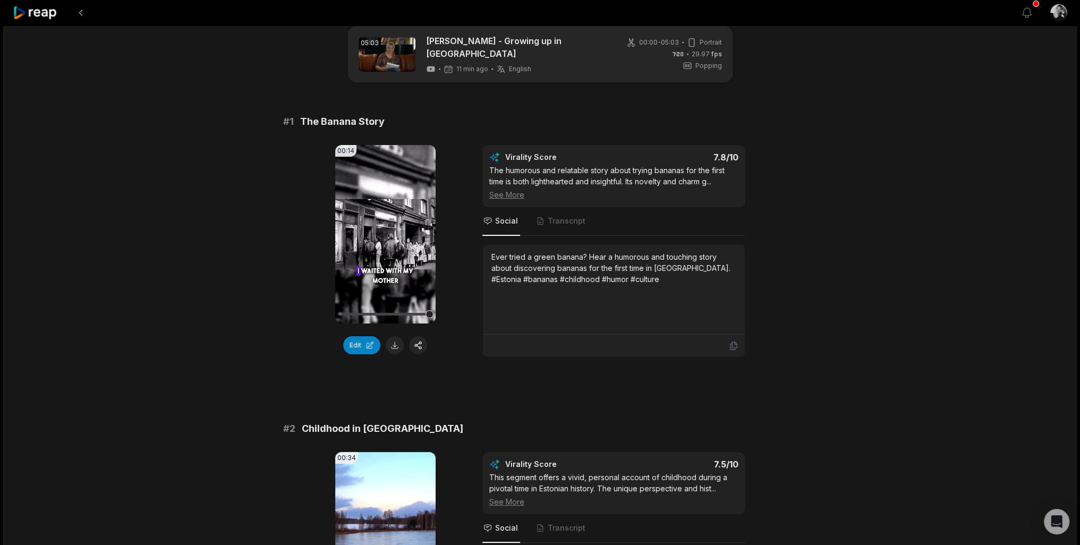
scroll to position [0, 0]
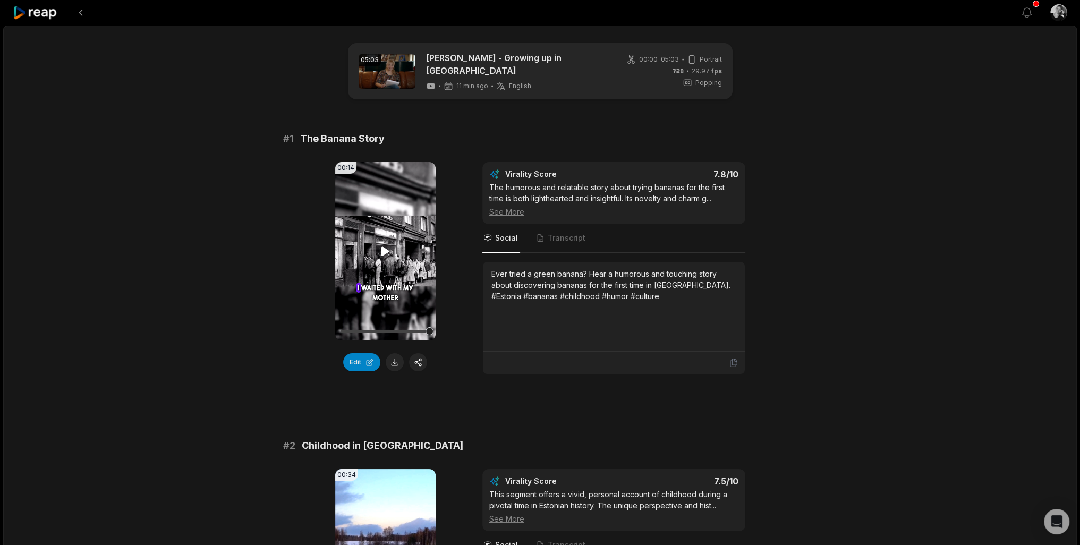
click at [385, 245] on icon at bounding box center [385, 251] width 13 height 13
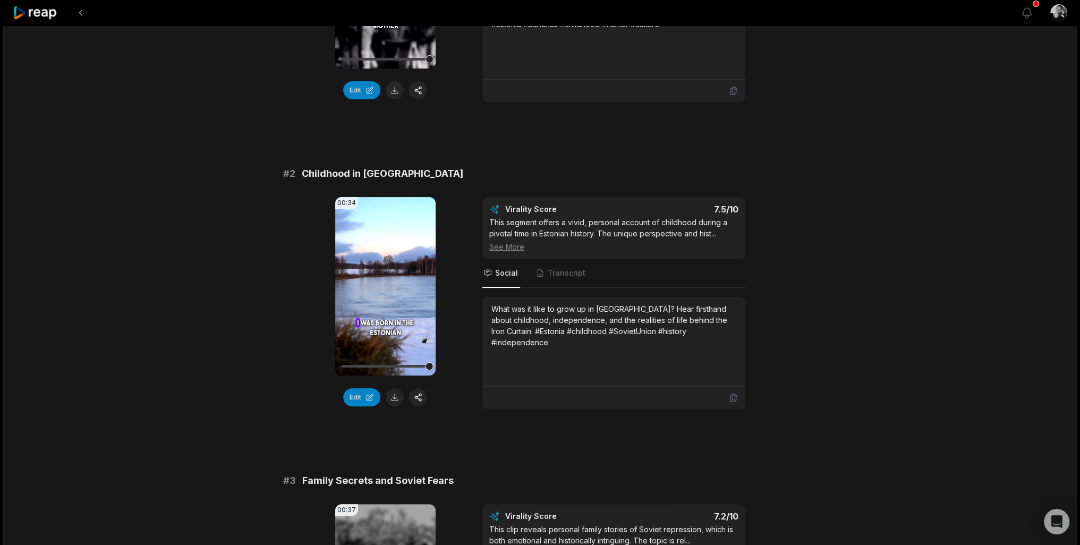
scroll to position [283, 0]
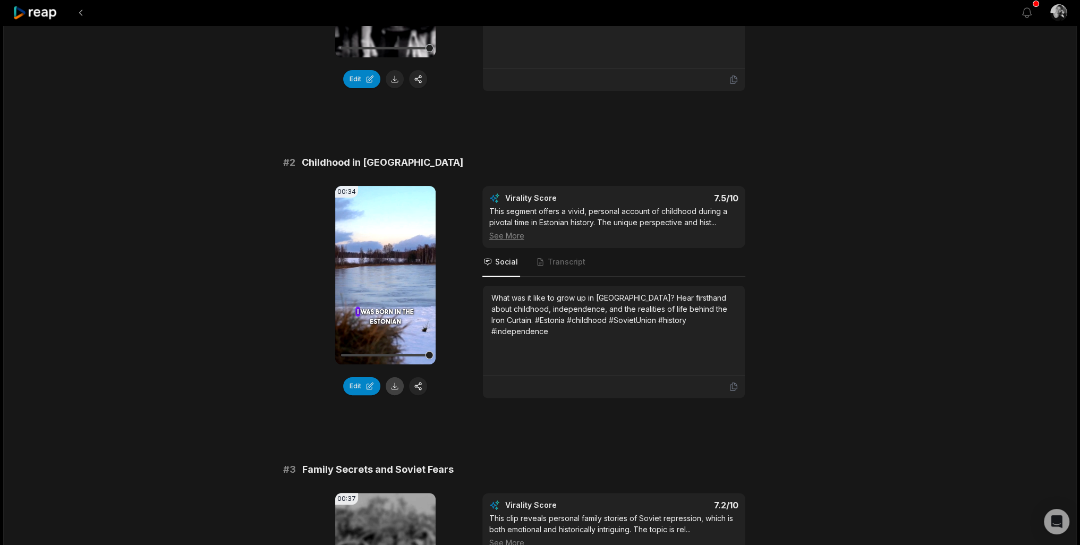
click at [396, 379] on button at bounding box center [395, 386] width 18 height 18
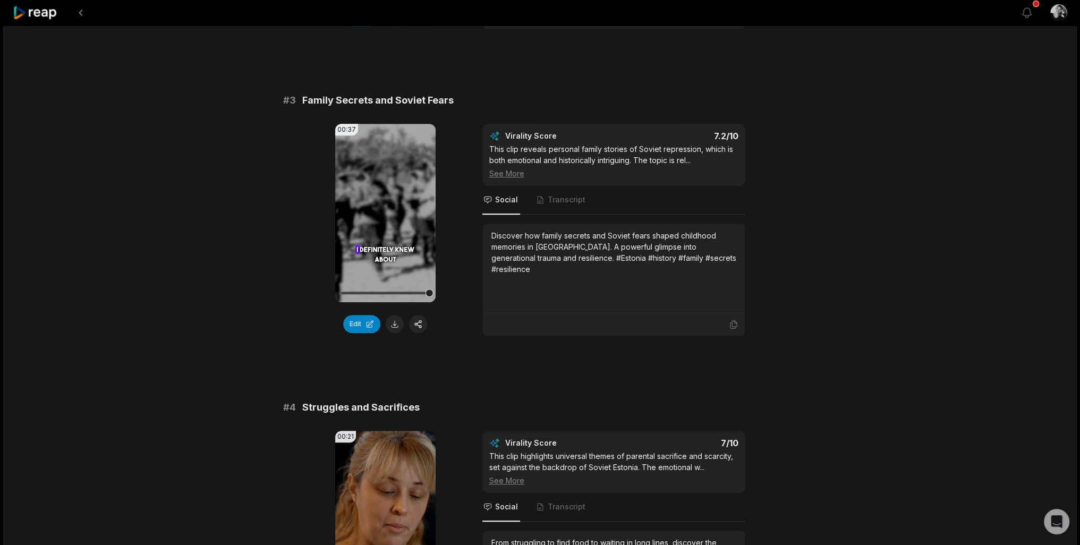
scroll to position [655, 0]
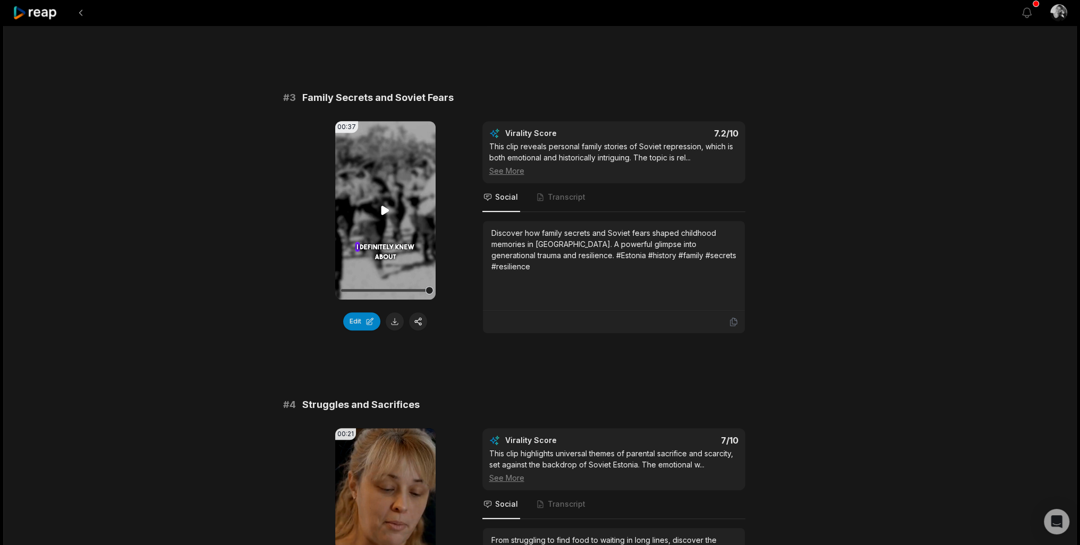
click at [383, 206] on icon at bounding box center [385, 210] width 8 height 9
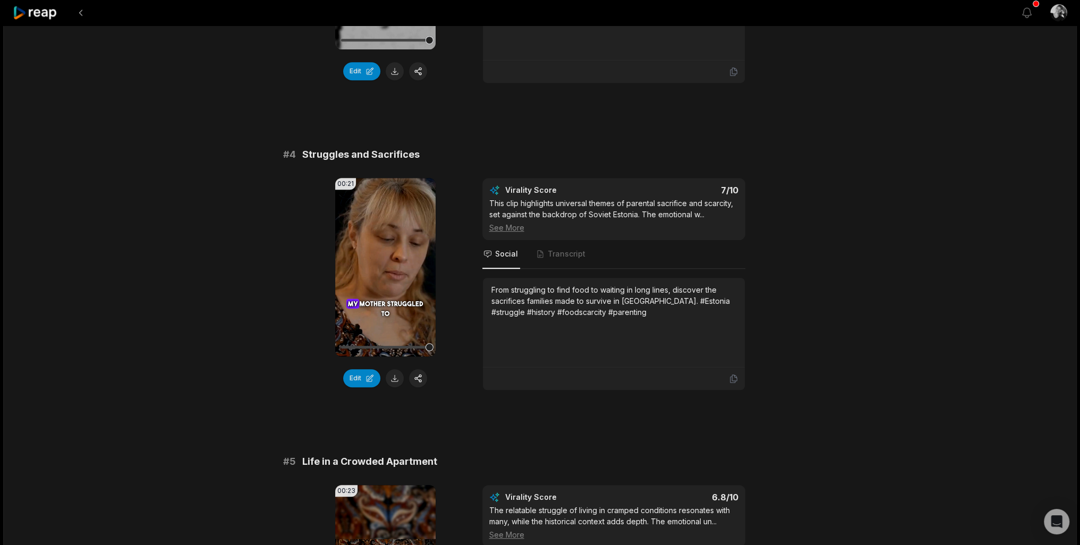
scroll to position [920, 0]
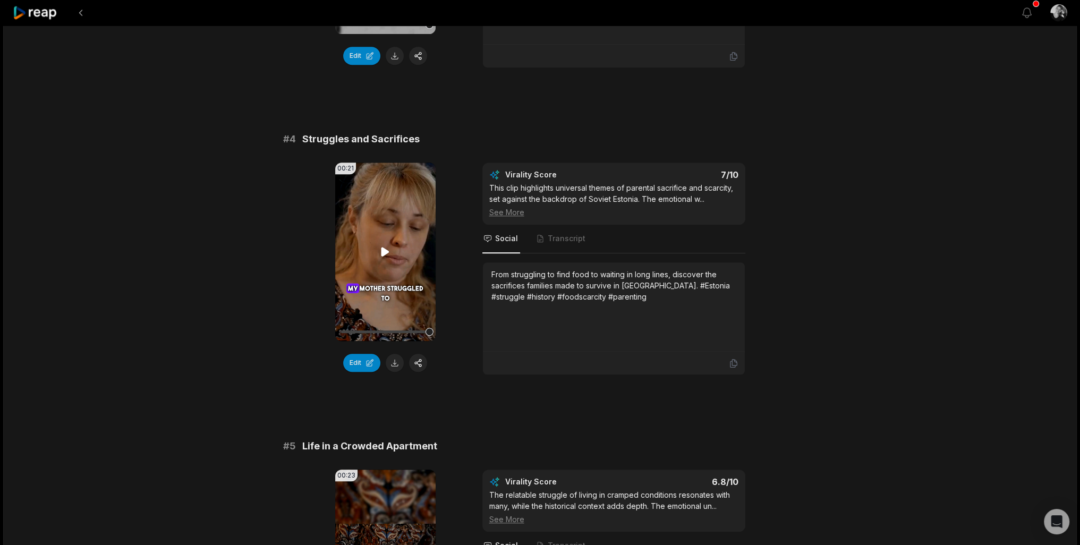
click at [389, 245] on icon at bounding box center [385, 251] width 13 height 13
click at [385, 245] on icon at bounding box center [385, 251] width 13 height 13
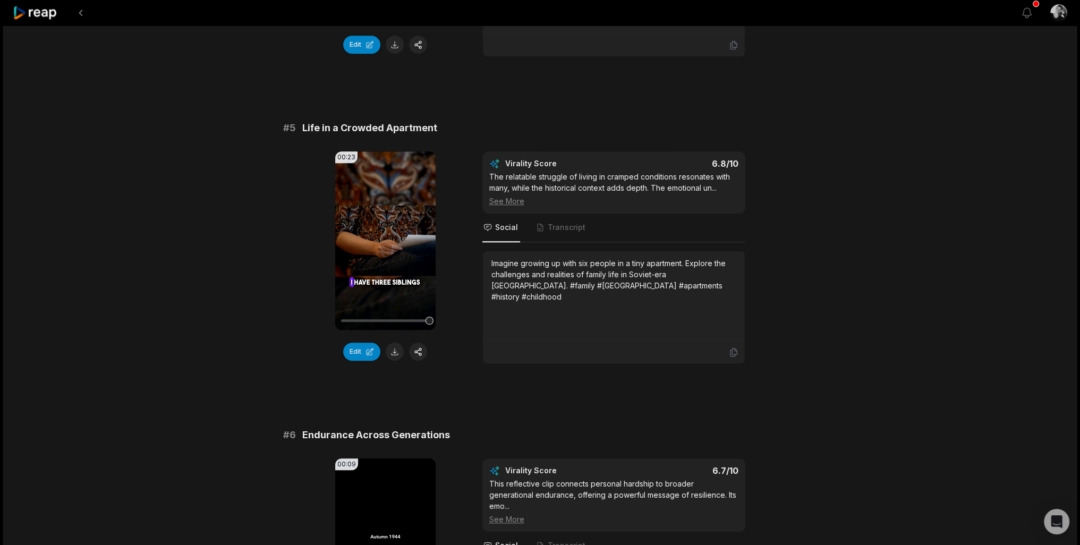
scroll to position [1239, 0]
click at [383, 235] on icon at bounding box center [385, 239] width 8 height 9
click at [383, 236] on icon at bounding box center [385, 239] width 4 height 7
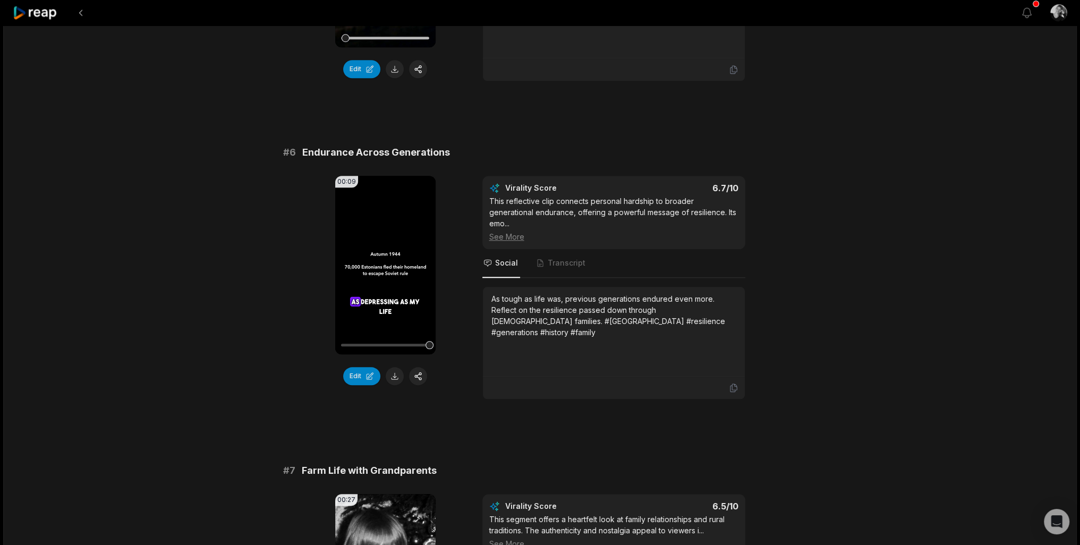
scroll to position [1522, 0]
click at [385, 259] on icon at bounding box center [385, 263] width 8 height 9
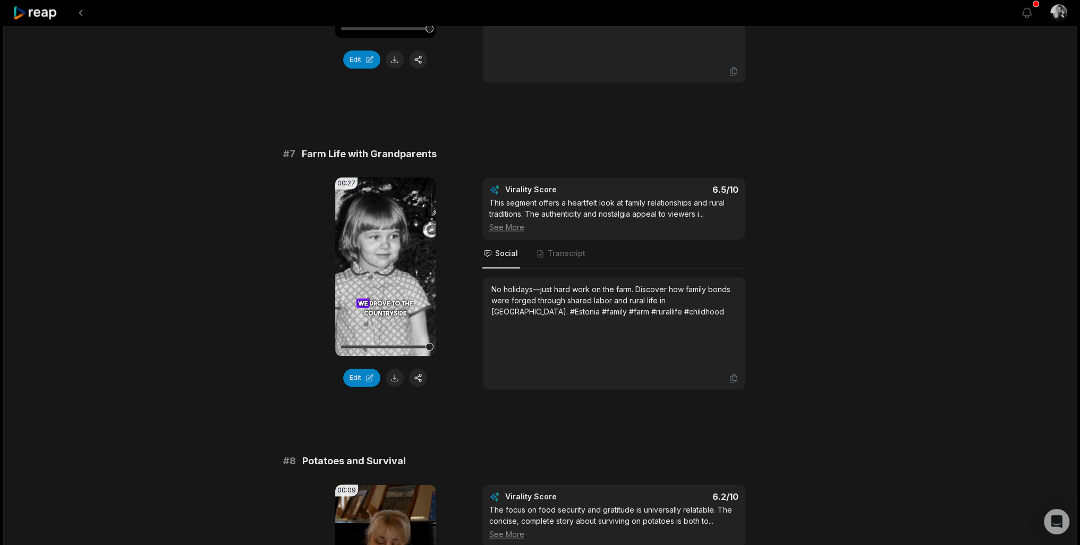
scroll to position [1841, 0]
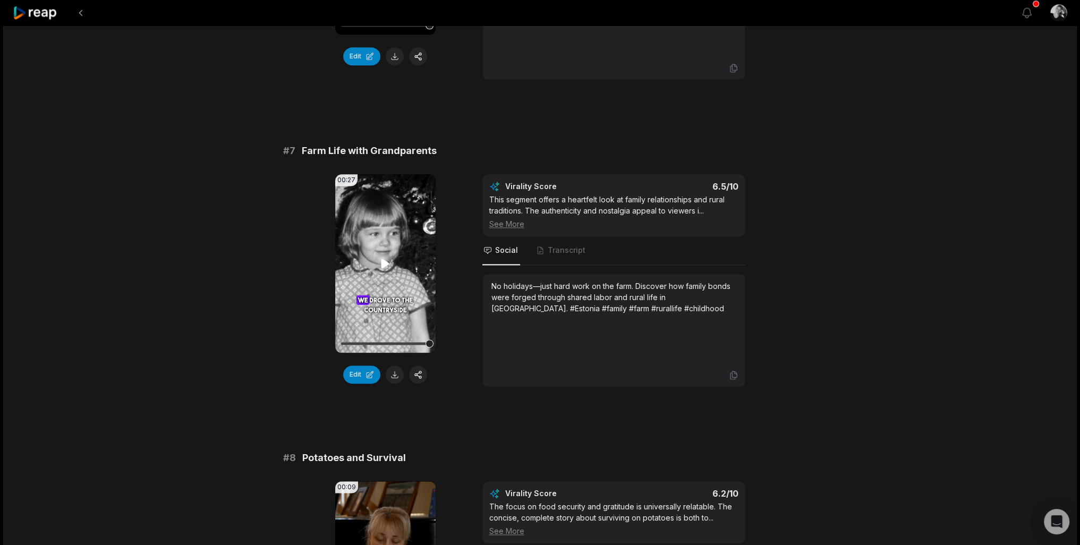
click at [386, 259] on icon at bounding box center [385, 263] width 8 height 9
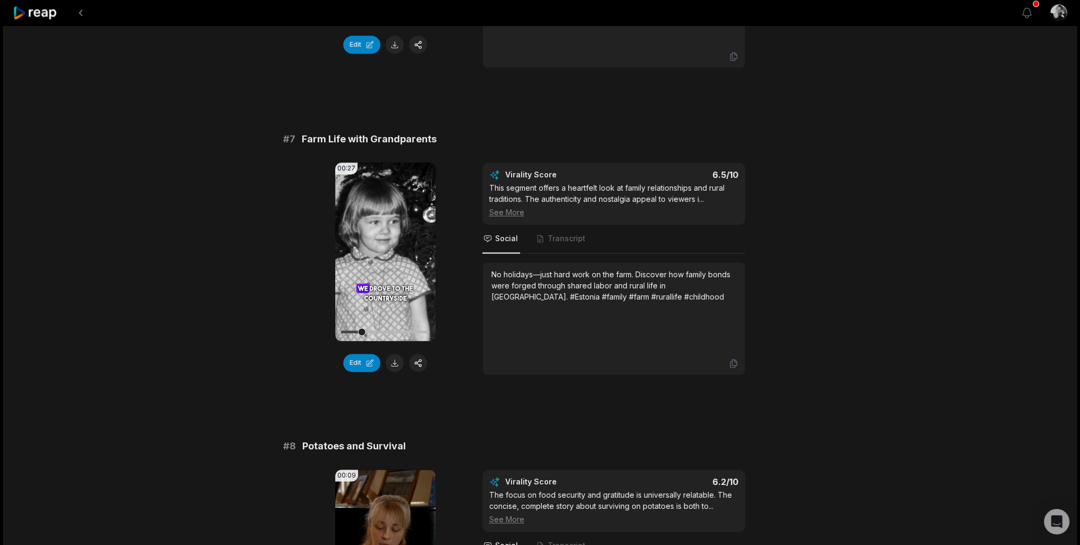
scroll to position [1859, 0]
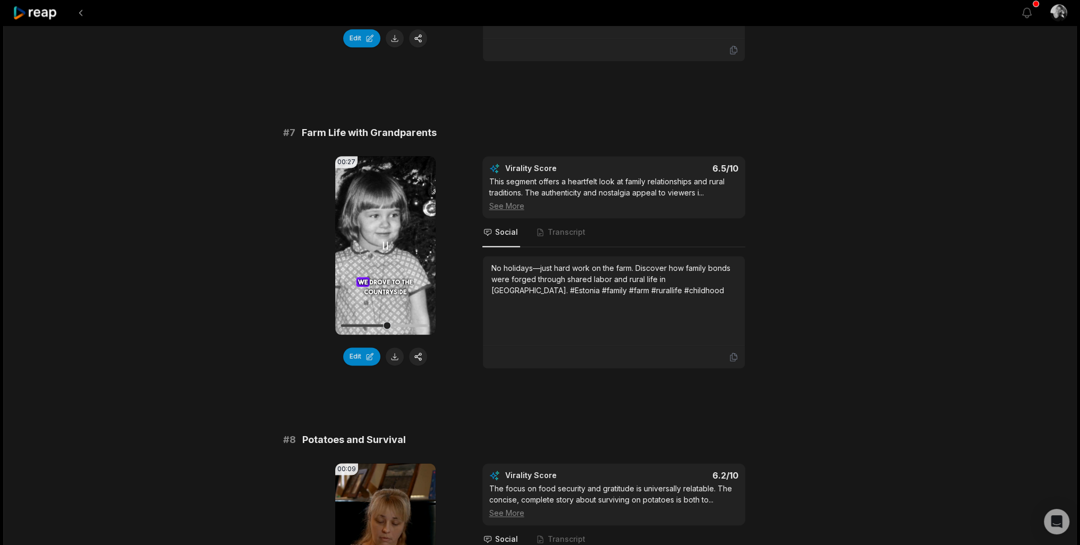
click at [383, 242] on icon at bounding box center [385, 245] width 4 height 7
